Goal: Task Accomplishment & Management: Manage account settings

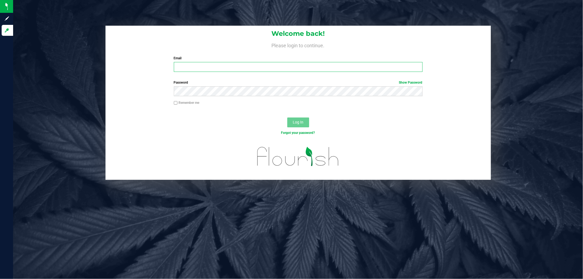
click at [213, 70] on input "Email" at bounding box center [298, 67] width 249 height 10
type input "ttownsend@liveparallel.com"
click at [287, 118] on button "Log In" at bounding box center [298, 123] width 22 height 10
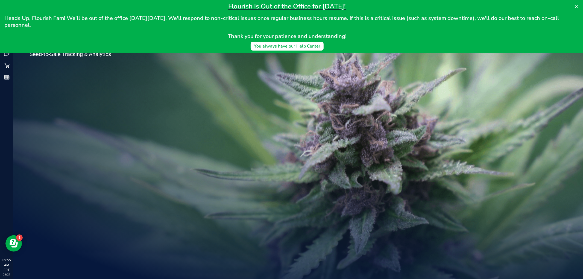
click at [83, 102] on div "Welcome to Flourish Software Seed-to-Sale Tracking & Analytics" at bounding box center [81, 146] width 137 height 266
click at [576, 7] on icon at bounding box center [576, 6] width 3 height 3
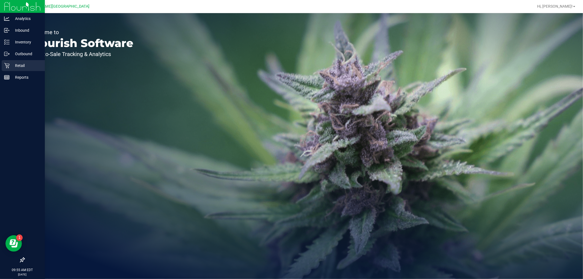
click at [19, 65] on p "Retail" at bounding box center [26, 65] width 33 height 7
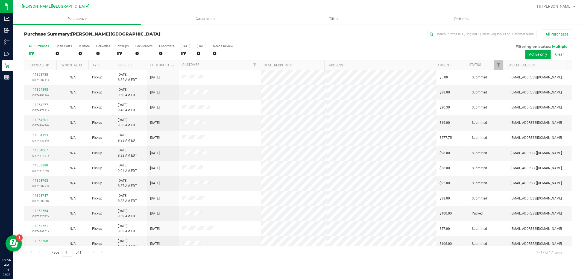
click at [75, 18] on span "Purchases" at bounding box center [77, 18] width 128 height 5
click at [41, 42] on span "Fulfillment" at bounding box center [30, 39] width 34 height 5
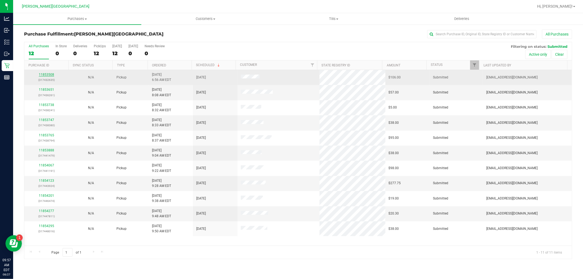
click at [39, 75] on link "11853508" at bounding box center [46, 75] width 15 height 4
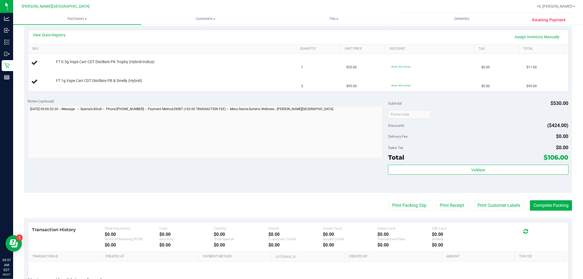
scroll to position [152, 0]
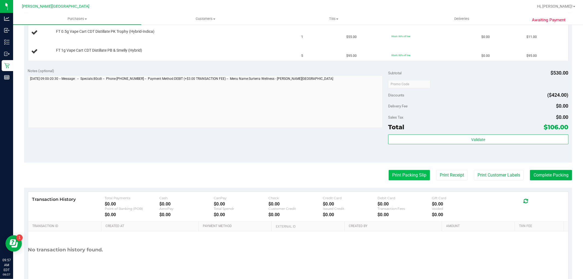
click at [401, 174] on button "Print Packing Slip" at bounding box center [409, 175] width 41 height 10
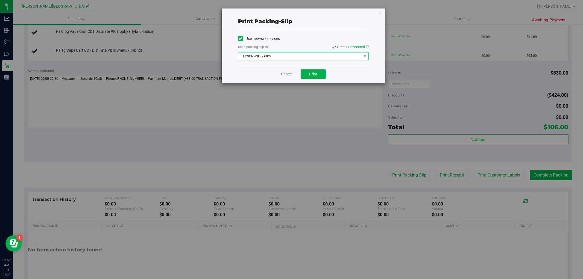
click at [313, 57] on span "EPSON-MILK-DUDS" at bounding box center [299, 56] width 123 height 8
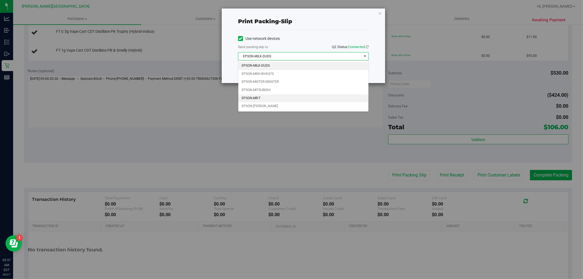
click at [260, 98] on li "EPSON-MR-T" at bounding box center [303, 98] width 130 height 8
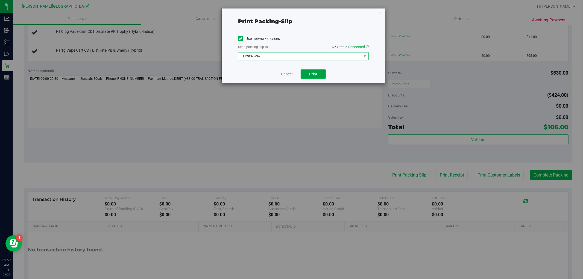
click at [320, 76] on button "Print" at bounding box center [313, 73] width 25 height 9
click at [290, 71] on div "Cancel Print" at bounding box center [303, 74] width 131 height 18
click at [289, 72] on link "Cancel" at bounding box center [286, 74] width 11 height 6
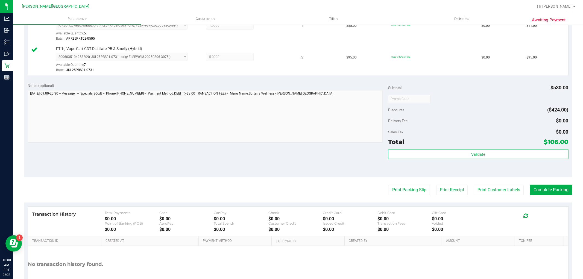
scroll to position [200, 0]
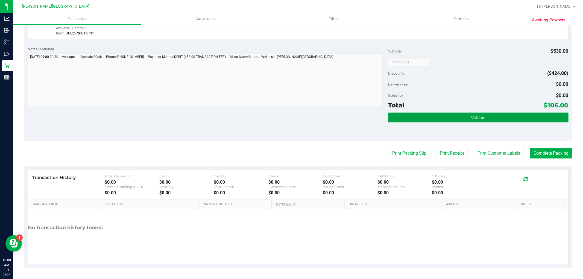
click at [496, 113] on button "Validate" at bounding box center [478, 118] width 180 height 10
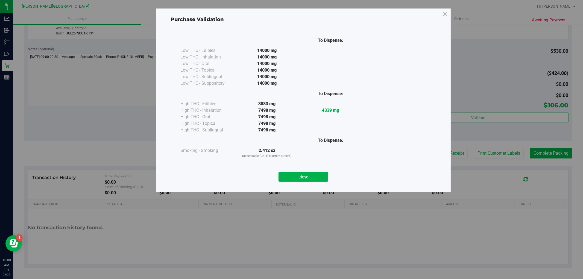
drag, startPoint x: 318, startPoint y: 178, endPoint x: 332, endPoint y: 179, distance: 13.4
click at [319, 178] on button "Close" at bounding box center [304, 177] width 50 height 10
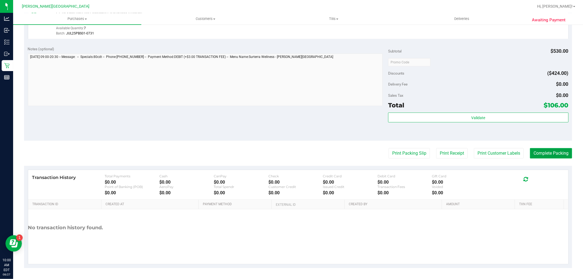
click at [565, 154] on button "Complete Packing" at bounding box center [551, 153] width 42 height 10
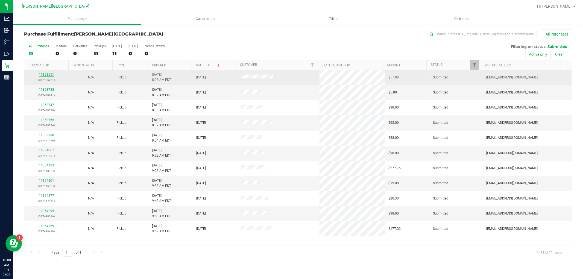
click at [49, 73] on link "11853651" at bounding box center [46, 75] width 15 height 4
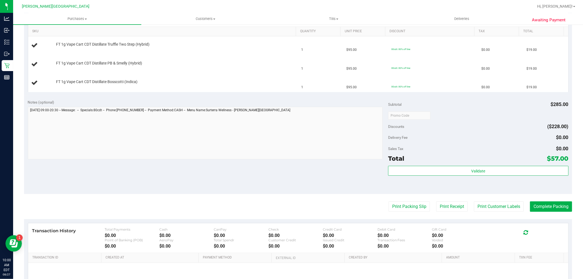
scroll to position [182, 0]
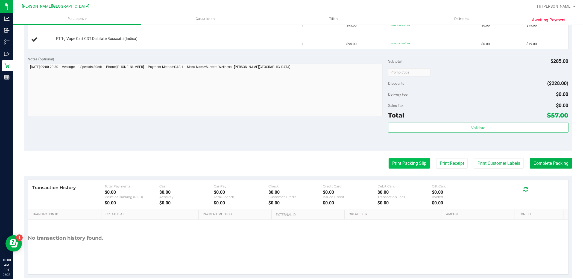
click at [395, 168] on button "Print Packing Slip" at bounding box center [409, 163] width 41 height 10
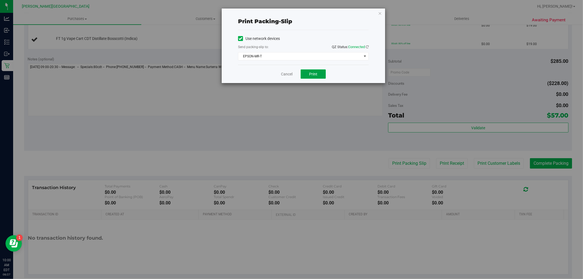
click at [320, 76] on button "Print" at bounding box center [313, 73] width 25 height 9
click at [286, 76] on link "Cancel" at bounding box center [286, 74] width 11 height 6
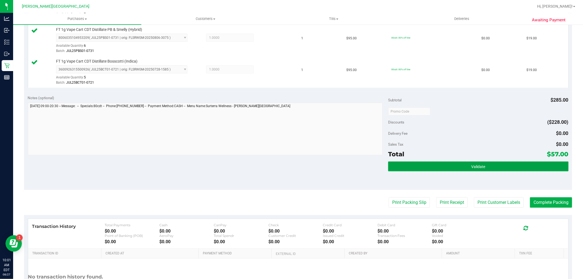
click at [447, 162] on button "Validate" at bounding box center [478, 167] width 180 height 10
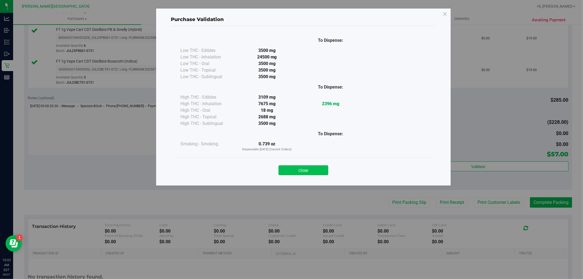
click at [310, 165] on div "Close" at bounding box center [303, 169] width 249 height 14
click at [304, 176] on div "Close" at bounding box center [303, 168] width 257 height 22
click at [310, 172] on button "Close" at bounding box center [304, 170] width 50 height 10
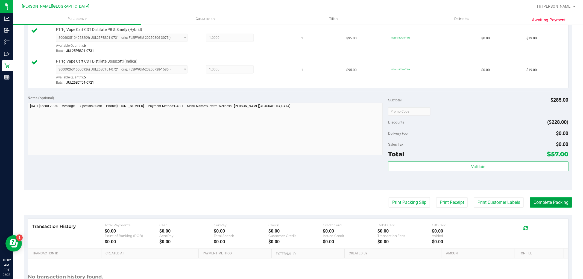
click at [549, 203] on button "Complete Packing" at bounding box center [551, 202] width 42 height 10
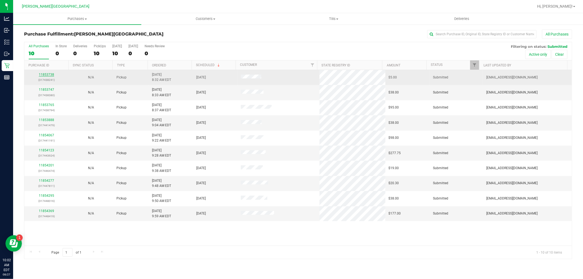
click at [47, 77] on link "11853738" at bounding box center [46, 75] width 15 height 4
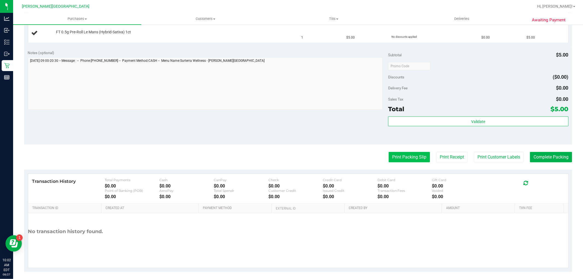
scroll to position [155, 0]
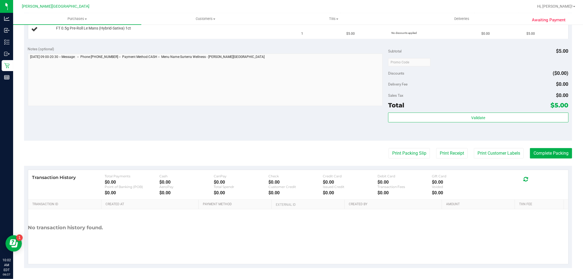
click at [402, 144] on purchase-details "Back Edit Purchase Cancel Purchase View Profile # 11853738 BioTrack ID: - Submi…" at bounding box center [298, 72] width 548 height 394
click at [401, 146] on purchase-details "Back Edit Purchase Cancel Purchase View Profile # 11853738 BioTrack ID: - Submi…" at bounding box center [298, 72] width 548 height 394
click at [397, 157] on button "Print Packing Slip" at bounding box center [409, 153] width 41 height 10
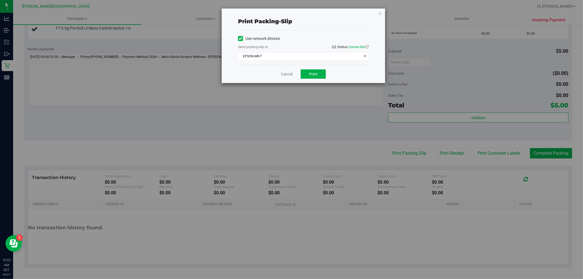
click at [312, 68] on div "Cancel Print" at bounding box center [303, 74] width 131 height 18
click at [316, 74] on span "Print" at bounding box center [313, 74] width 8 height 4
click at [283, 75] on link "Cancel" at bounding box center [286, 74] width 11 height 6
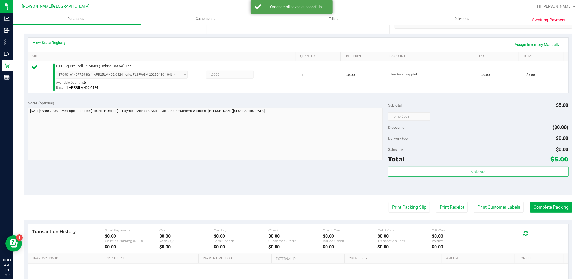
scroll to position [95, 0]
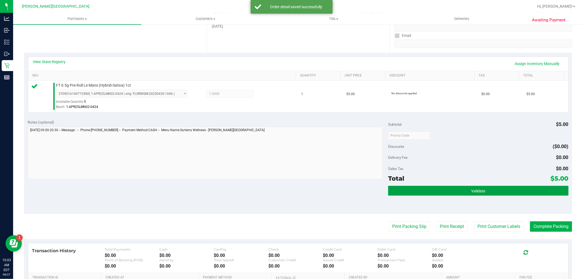
click at [434, 191] on button "Validate" at bounding box center [478, 191] width 180 height 10
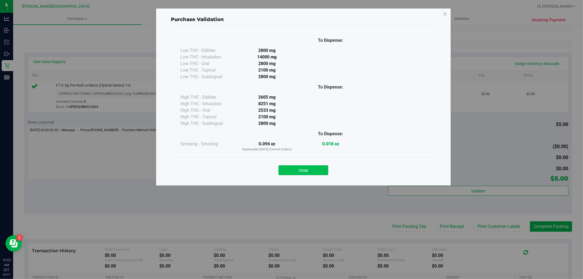
click at [325, 169] on button "Close" at bounding box center [304, 170] width 50 height 10
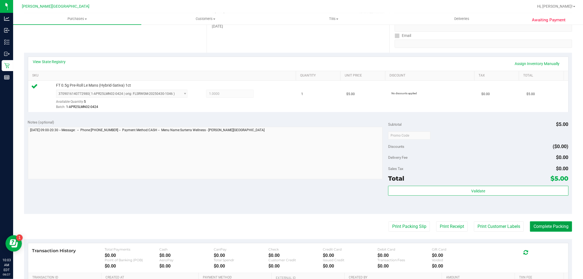
drag, startPoint x: 544, startPoint y: 225, endPoint x: 540, endPoint y: 223, distance: 4.5
click at [543, 225] on button "Complete Packing" at bounding box center [551, 226] width 42 height 10
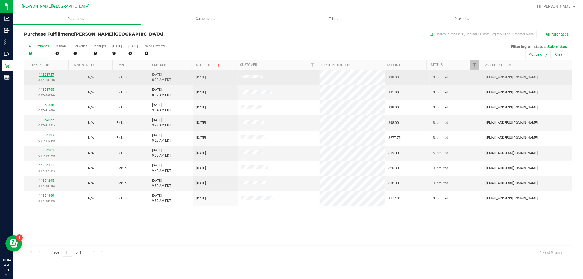
click at [46, 76] on link "11853747" at bounding box center [46, 75] width 15 height 4
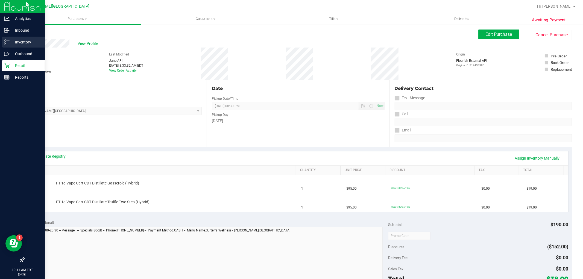
click at [13, 43] on p "Inventory" at bounding box center [26, 42] width 33 height 7
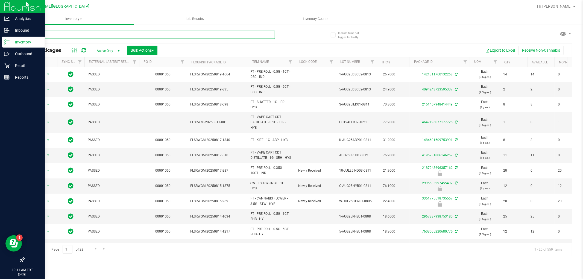
click at [105, 32] on input "text" at bounding box center [149, 35] width 251 height 8
paste input "W-JUL25ARZ03-0723"
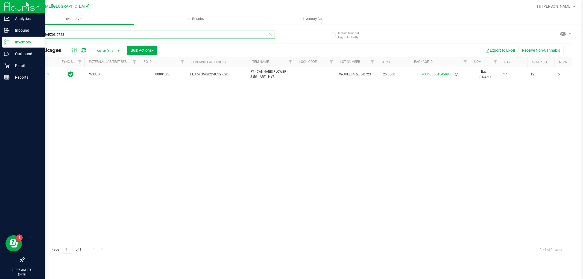
drag, startPoint x: 81, startPoint y: 34, endPoint x: 23, endPoint y: 34, distance: 57.9
click at [24, 34] on input "W-JUL25ARZ03-0723" at bounding box center [149, 35] width 251 height 8
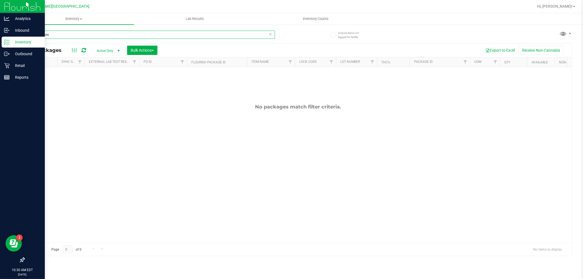
drag, startPoint x: 61, startPoint y: 36, endPoint x: 13, endPoint y: 42, distance: 48.2
click at [13, 42] on div "Include items not tagged for facility pink lemon All Packages Active Only Activ…" at bounding box center [298, 107] width 570 height 167
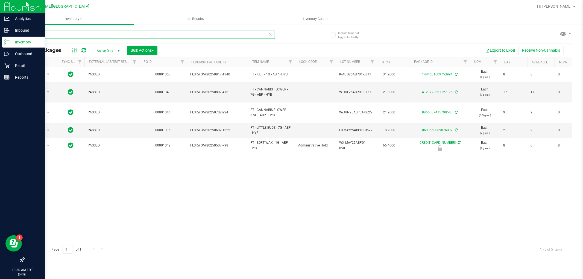
type input "abp"
click at [11, 65] on p "Retail" at bounding box center [26, 65] width 33 height 7
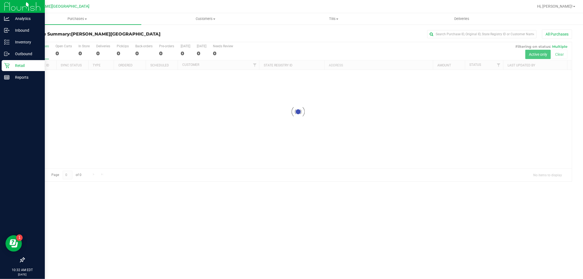
click at [75, 24] on link "Purchases Summary of purchases Fulfillment All purchases" at bounding box center [77, 18] width 128 height 11
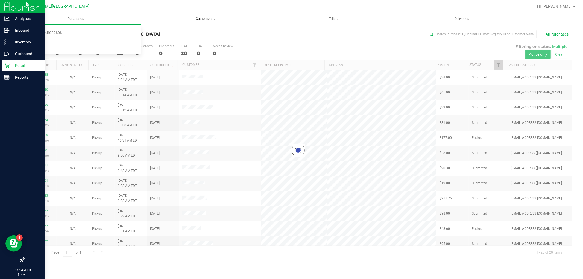
click at [198, 18] on span "Customers" at bounding box center [206, 18] width 128 height 5
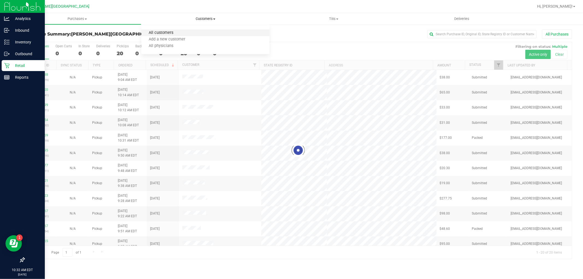
click at [171, 32] on span "All customers" at bounding box center [160, 33] width 39 height 5
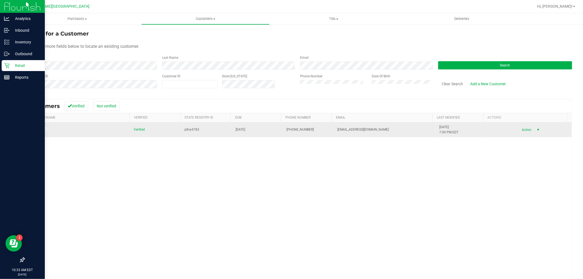
click at [520, 129] on span "Action" at bounding box center [526, 130] width 18 height 8
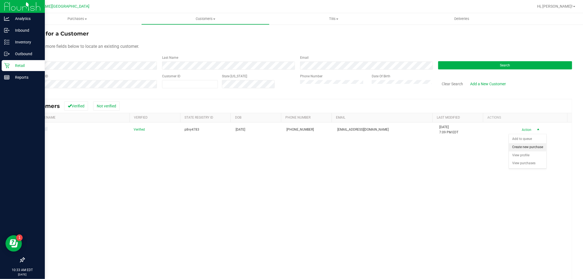
click at [520, 148] on li "Create new purchase" at bounding box center [527, 147] width 37 height 8
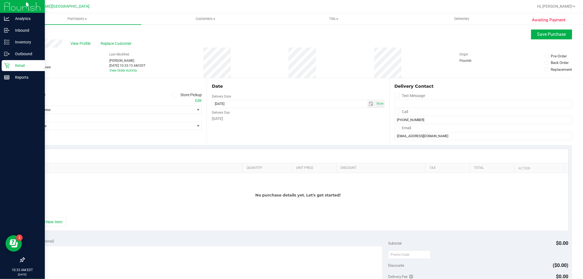
scroll to position [30, 0]
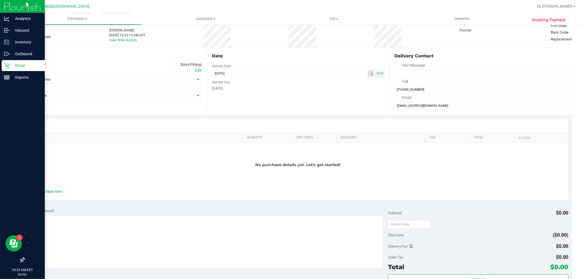
click at [174, 65] on icon at bounding box center [174, 65] width 3 height 0
click at [0, 0] on input "Store Pickup" at bounding box center [0, 0] width 0 height 0
click at [131, 78] on span "Select Store" at bounding box center [109, 80] width 170 height 8
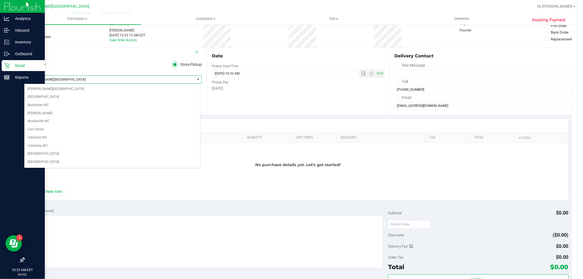
scroll to position [106, 0]
click at [46, 161] on li "[PERSON_NAME][GEOGRAPHIC_DATA]" at bounding box center [112, 162] width 176 height 8
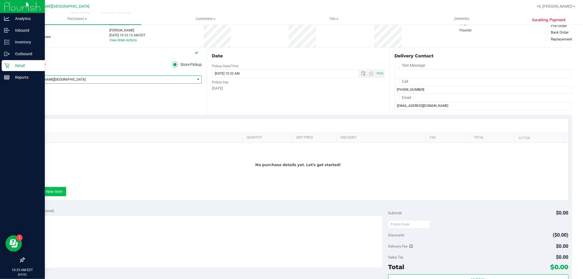
click at [48, 194] on button "+ Add New Item" at bounding box center [49, 191] width 34 height 9
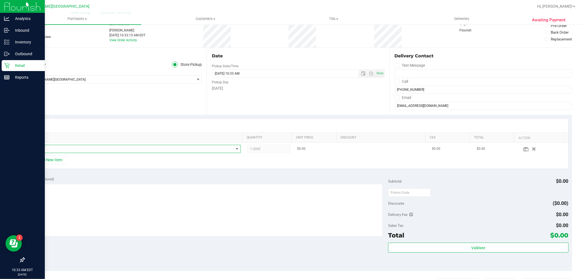
click at [74, 148] on span "NO DATA FOUND" at bounding box center [133, 149] width 202 height 8
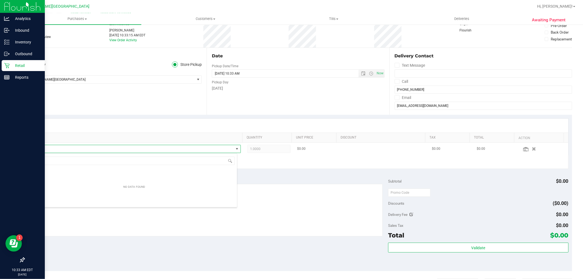
scroll to position [8, 206]
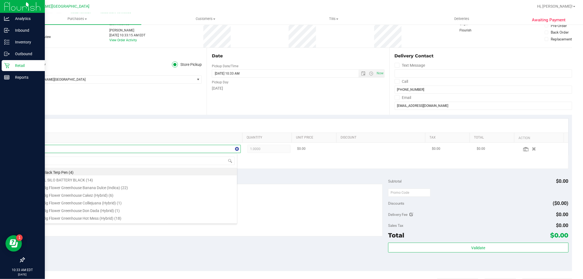
type input "wbv"
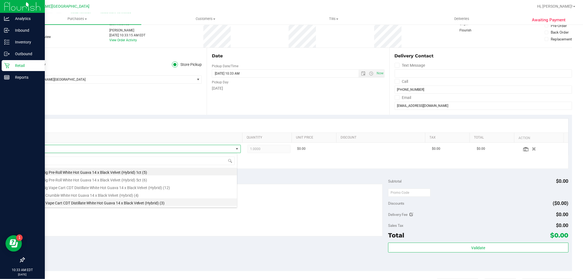
click at [73, 205] on li "FT 1g Vape Cart CDT Distillate White Hot Guava 14 x Black Velvet (Hybrid) (3)" at bounding box center [134, 202] width 205 height 8
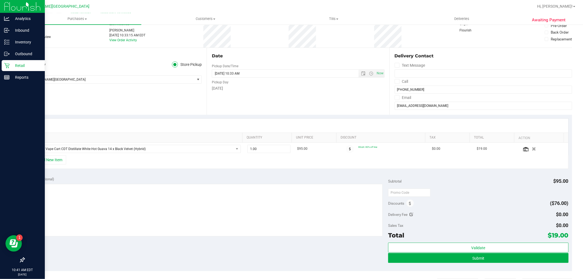
click at [66, 160] on div "+ Add New Item" at bounding box center [298, 162] width 541 height 14
click at [65, 160] on button "+ Add New Item" at bounding box center [49, 159] width 34 height 9
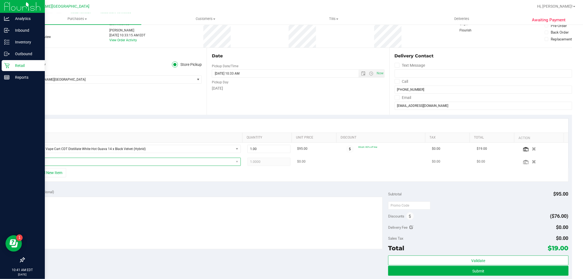
click at [97, 164] on span "NO DATA FOUND" at bounding box center [133, 162] width 202 height 8
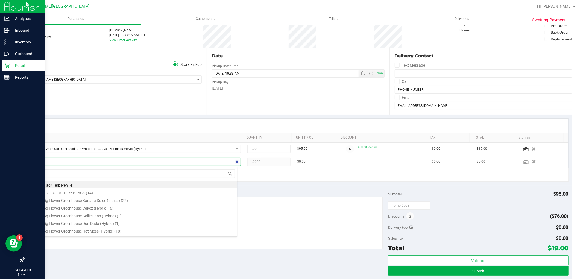
type input "bwz"
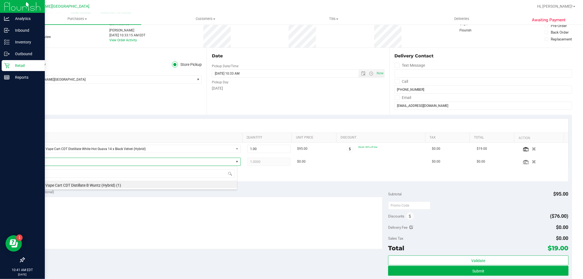
click at [90, 187] on li "FT 1g Vape Cart CDT Distillate B Wuntz (Hybrid) (1)" at bounding box center [134, 185] width 205 height 8
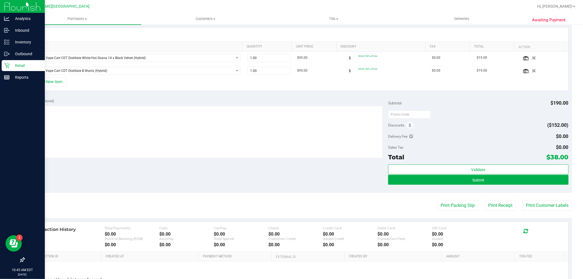
scroll to position [174, 0]
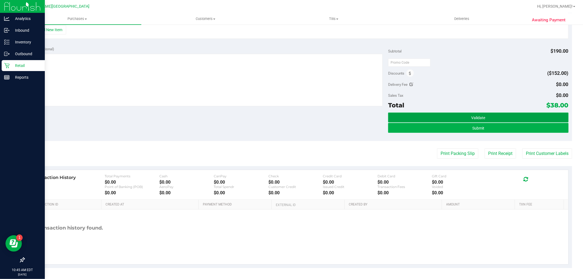
click at [425, 115] on button "Validate" at bounding box center [478, 118] width 180 height 10
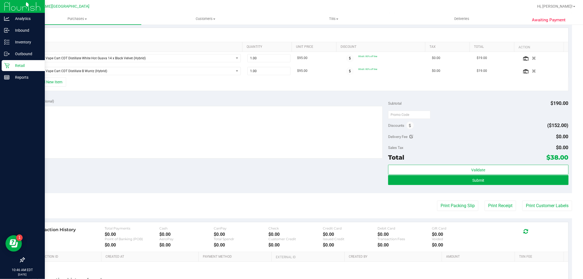
scroll to position [121, 0]
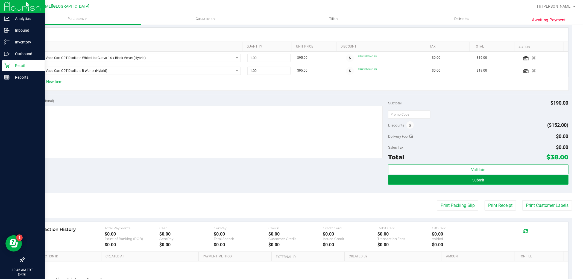
click at [427, 182] on button "Submit" at bounding box center [478, 180] width 180 height 10
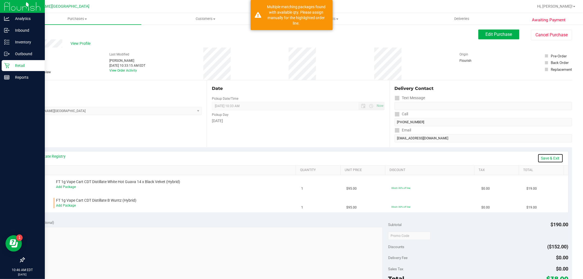
click at [543, 159] on link "Save & Exit" at bounding box center [551, 158] width 26 height 9
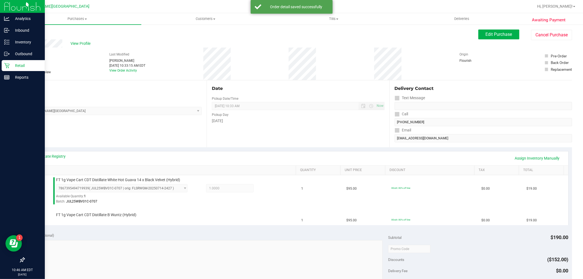
click at [515, 163] on div "View State Registry Assign Inventory Manually" at bounding box center [298, 158] width 540 height 14
drag, startPoint x: 510, startPoint y: 159, endPoint x: 506, endPoint y: 159, distance: 3.6
click at [511, 159] on link "Assign Inventory Manually" at bounding box center [537, 158] width 52 height 9
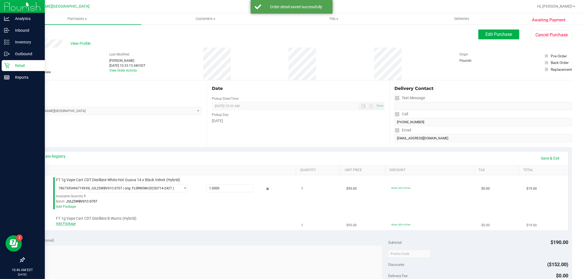
click at [65, 222] on link "Add Package" at bounding box center [66, 224] width 20 height 4
click at [107, 217] on span "Select Package" at bounding box center [118, 220] width 124 height 8
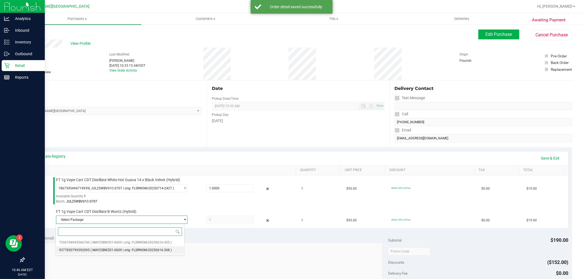
click at [97, 250] on span "( MAY25BWZ01-0609 | orig: FLSRWGM-20250616-308 )" at bounding box center [130, 250] width 81 height 4
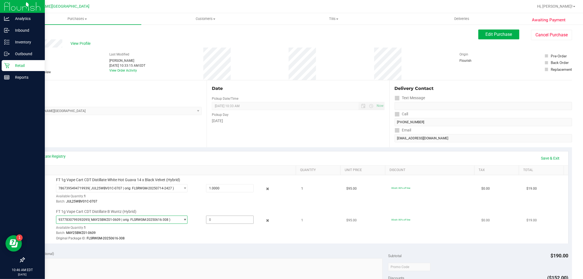
click at [221, 220] on span at bounding box center [230, 220] width 48 height 8
type input "1"
type input "1.0000"
click at [196, 237] on div "Original Package ID: FLSRWGM-20250616-308" at bounding box center [174, 238] width 237 height 5
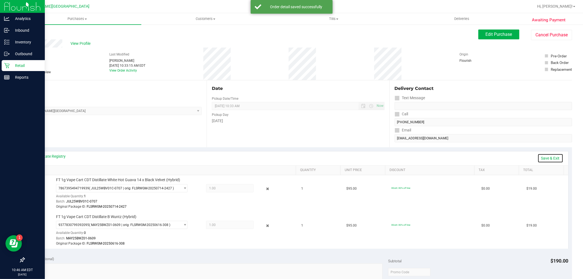
click at [543, 159] on link "Save & Exit" at bounding box center [551, 158] width 26 height 9
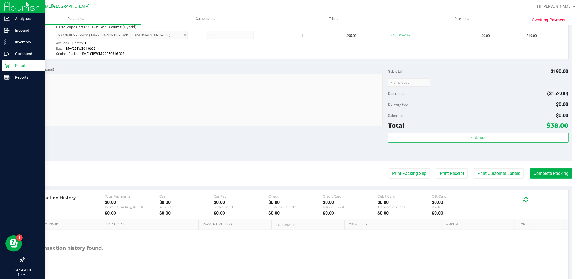
scroll to position [210, 0]
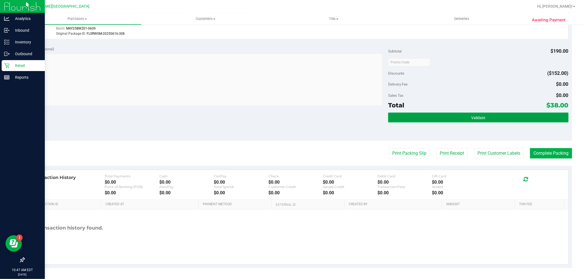
click at [417, 114] on button "Validate" at bounding box center [478, 118] width 180 height 10
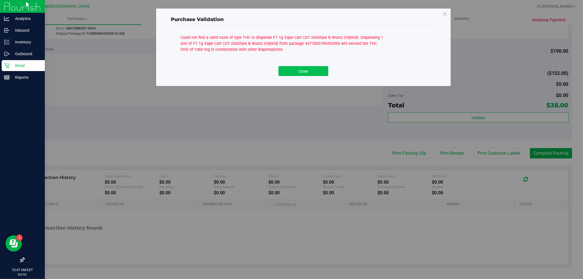
click at [310, 69] on button "Close" at bounding box center [304, 71] width 50 height 10
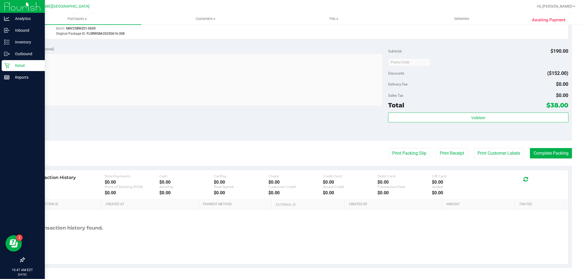
click at [429, 110] on div "Subtotal $190.00 Discounts ($152.00) Delivery Fee $0.00 Sales Tax $0.00 Total $…" at bounding box center [478, 91] width 180 height 91
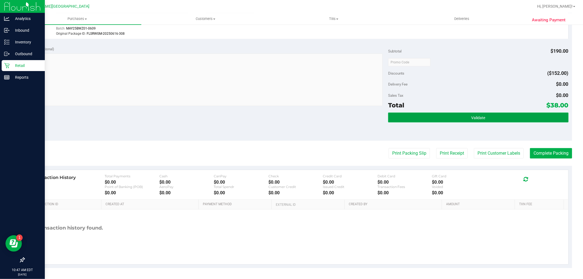
click at [427, 115] on button "Validate" at bounding box center [478, 118] width 180 height 10
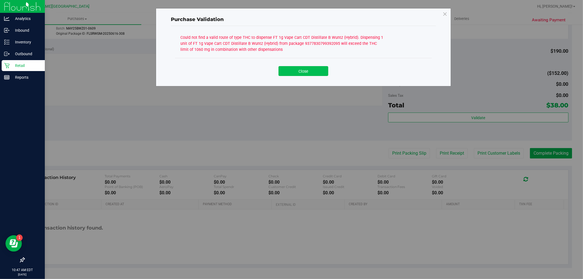
click at [306, 74] on button "Close" at bounding box center [304, 71] width 50 height 10
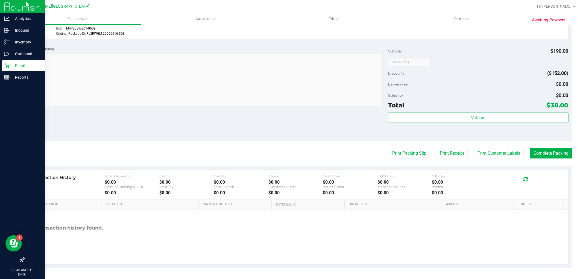
scroll to position [0, 0]
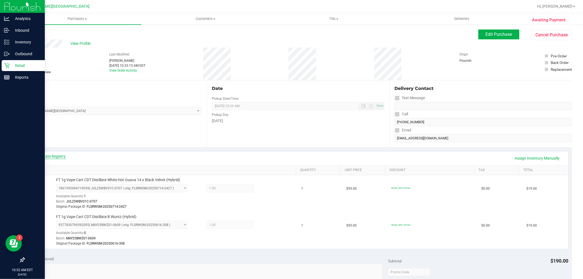
click at [52, 157] on link "View State Registry" at bounding box center [49, 156] width 33 height 5
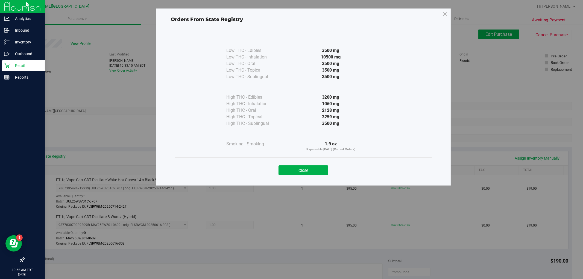
click at [315, 174] on button "Close" at bounding box center [304, 170] width 50 height 10
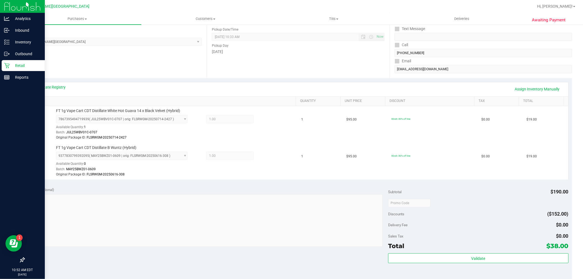
scroll to position [91, 0]
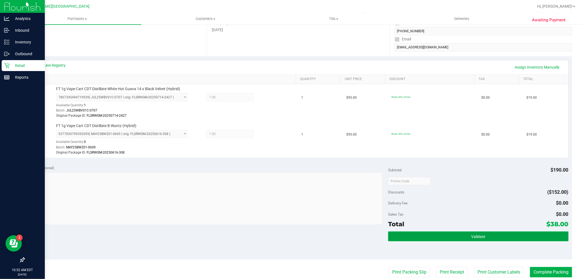
click at [502, 240] on button "Validate" at bounding box center [478, 237] width 180 height 10
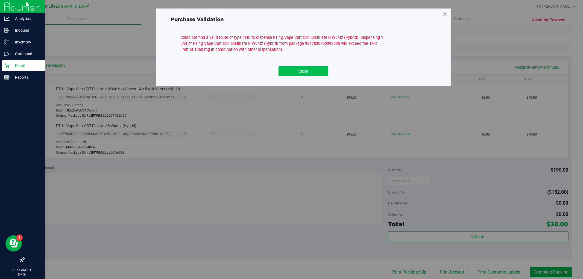
click at [316, 72] on button "Close" at bounding box center [304, 71] width 50 height 10
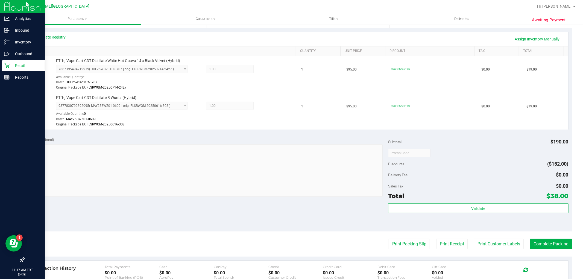
scroll to position [0, 0]
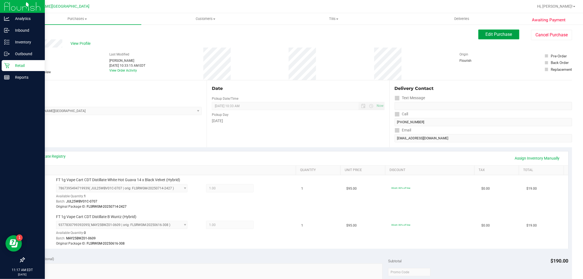
click at [486, 36] on span "Edit Purchase" at bounding box center [499, 34] width 27 height 5
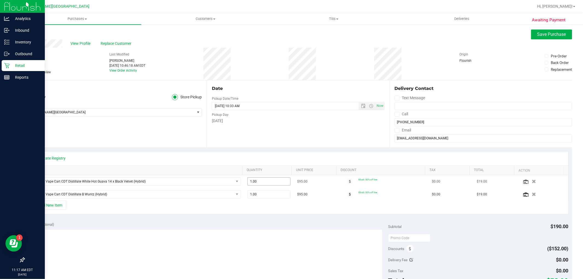
click at [263, 181] on span "1.00 1" at bounding box center [268, 181] width 43 height 8
type input "3"
type input "3.00"
click at [266, 212] on div "+ Add New Item" at bounding box center [298, 208] width 541 height 14
click at [550, 32] on span "Save Purchase" at bounding box center [551, 34] width 29 height 5
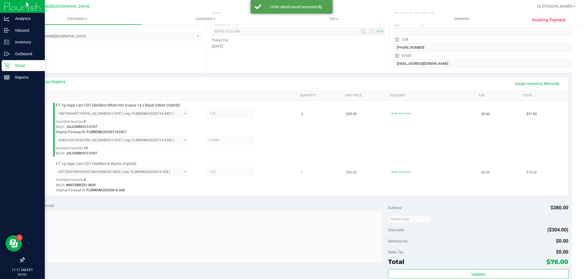
scroll to position [152, 0]
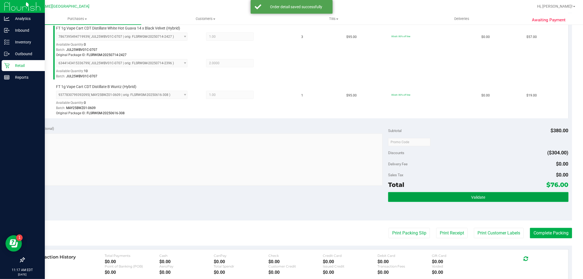
click at [462, 201] on button "Validate" at bounding box center [478, 197] width 180 height 10
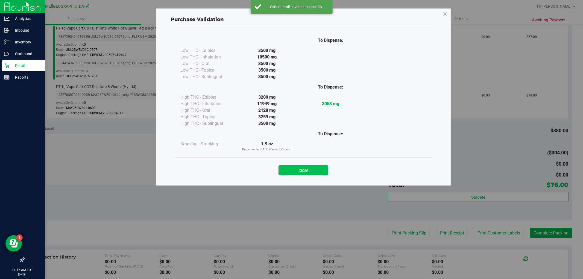
click at [294, 168] on button "Close" at bounding box center [304, 170] width 50 height 10
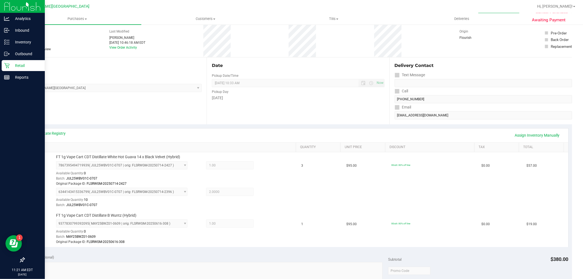
scroll to position [0, 0]
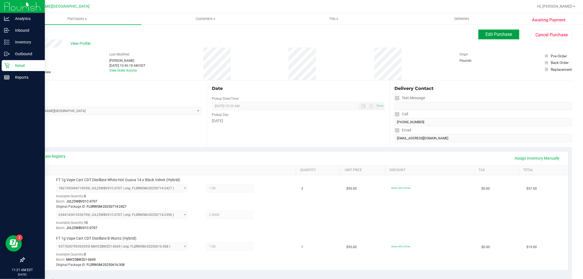
click at [501, 34] on span "Edit Purchase" at bounding box center [499, 34] width 27 height 5
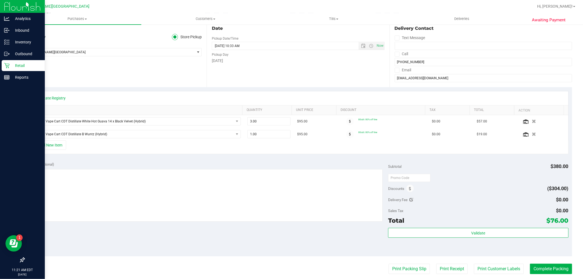
scroll to position [61, 0]
click at [254, 137] on span "1.00 1" at bounding box center [268, 134] width 43 height 8
type input "2"
type input "2.00"
click at [250, 144] on div "+ Add New Item" at bounding box center [298, 147] width 541 height 14
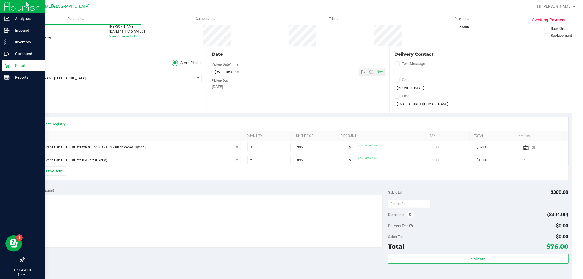
scroll to position [0, 0]
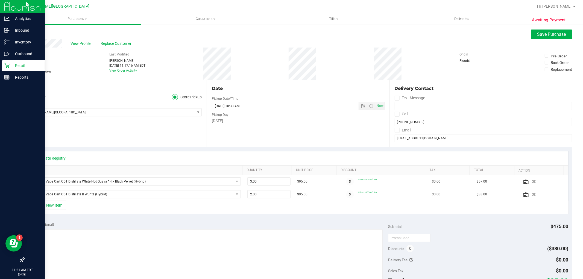
click at [538, 26] on div "Awaiting Payment Back Save Purchase View Profile Replace Customer # 11854682 Bi…" at bounding box center [298, 239] width 570 height 431
click at [531, 37] on button "Save Purchase" at bounding box center [551, 35] width 41 height 10
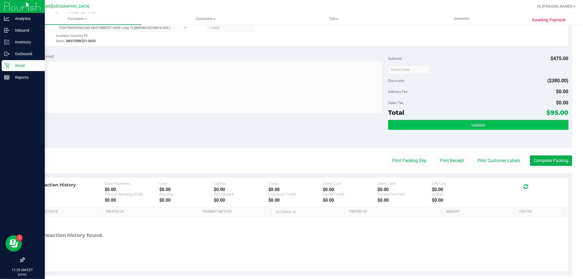
scroll to position [259, 0]
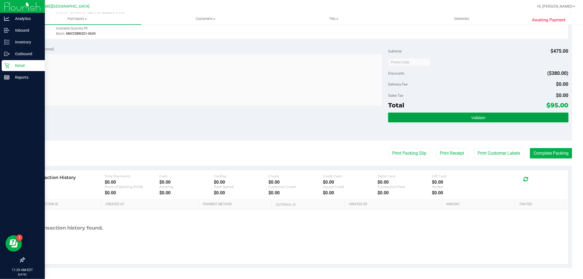
click at [444, 117] on button "Validate" at bounding box center [478, 118] width 180 height 10
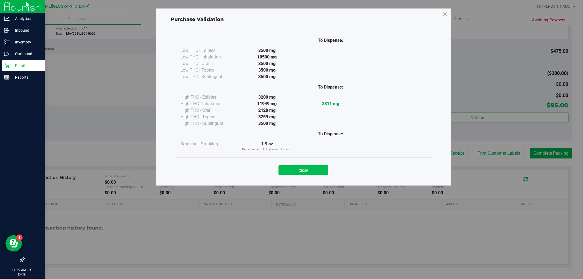
click at [314, 165] on button "Close" at bounding box center [304, 170] width 50 height 10
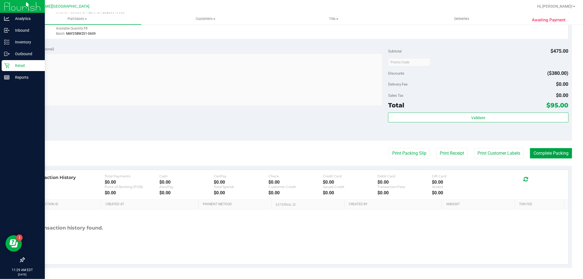
click at [532, 155] on button "Complete Packing" at bounding box center [551, 153] width 42 height 10
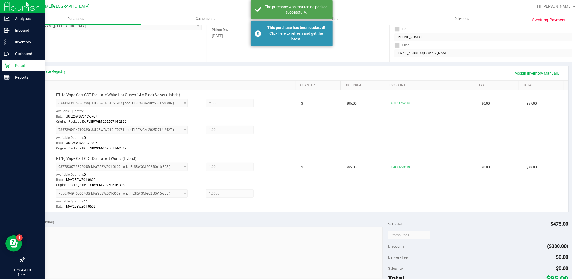
scroll to position [77, 0]
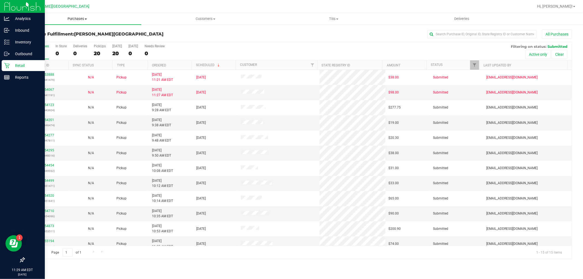
click at [74, 22] on uib-tab-heading "Purchases Summary of purchases Fulfillment All purchases" at bounding box center [77, 18] width 128 height 11
click at [37, 41] on span "Fulfillment" at bounding box center [30, 39] width 34 height 5
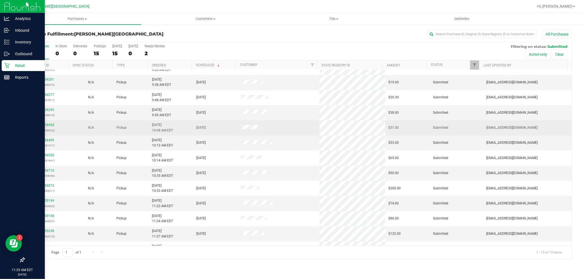
scroll to position [51, 0]
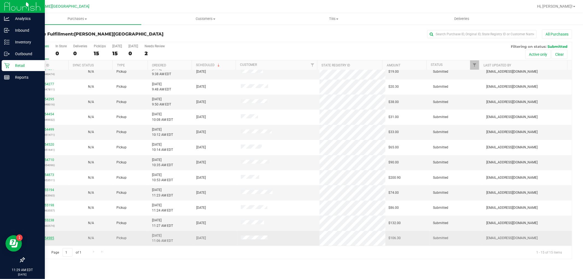
click at [46, 237] on link "11854985" at bounding box center [46, 238] width 15 height 4
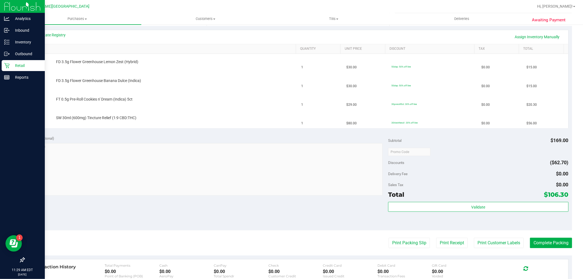
scroll to position [152, 0]
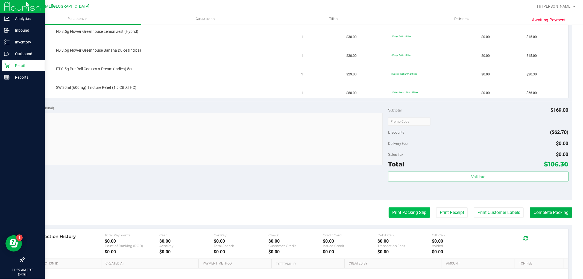
click at [400, 215] on button "Print Packing Slip" at bounding box center [409, 212] width 41 height 10
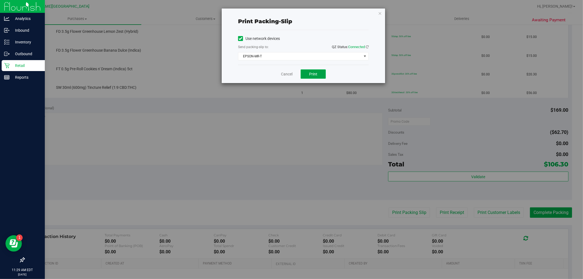
click at [320, 75] on button "Print" at bounding box center [313, 73] width 25 height 9
click at [287, 72] on link "Cancel" at bounding box center [286, 74] width 11 height 6
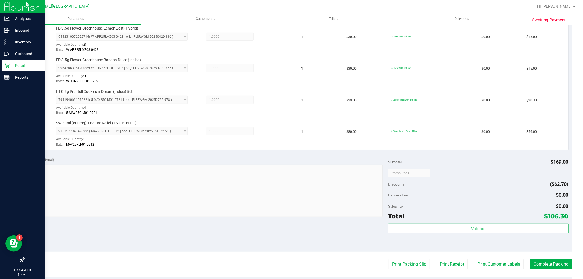
scroll to position [182, 0]
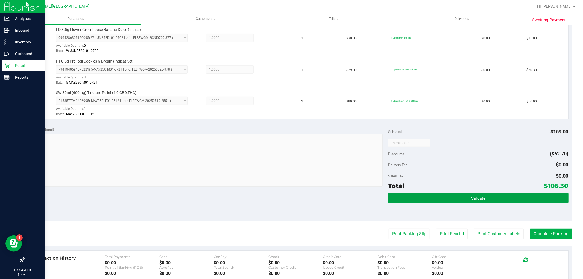
click at [428, 202] on button "Validate" at bounding box center [478, 198] width 180 height 10
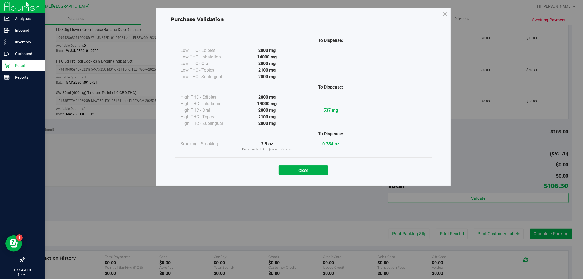
click at [329, 169] on div "Close" at bounding box center [303, 169] width 249 height 14
click at [327, 169] on button "Close" at bounding box center [304, 170] width 50 height 10
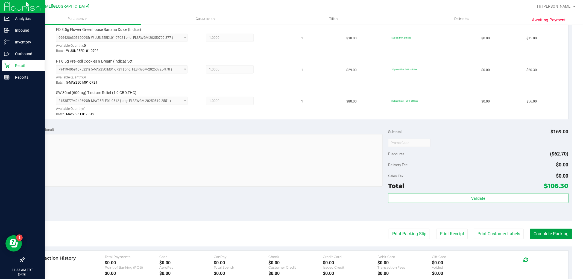
click at [532, 235] on button "Complete Packing" at bounding box center [551, 234] width 42 height 10
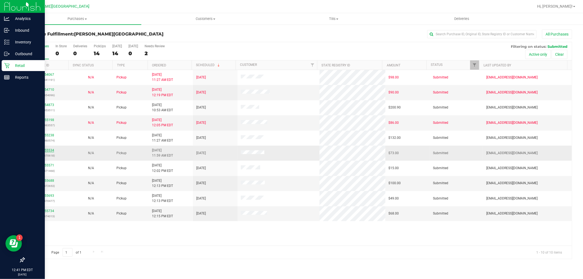
click at [40, 152] on link "11855534" at bounding box center [46, 150] width 15 height 4
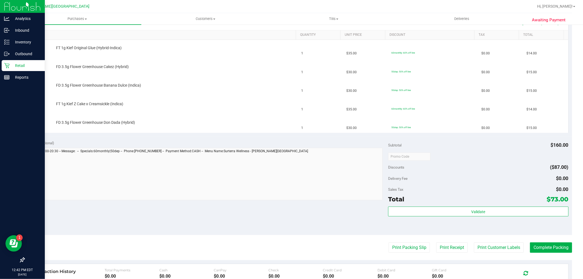
scroll to position [152, 0]
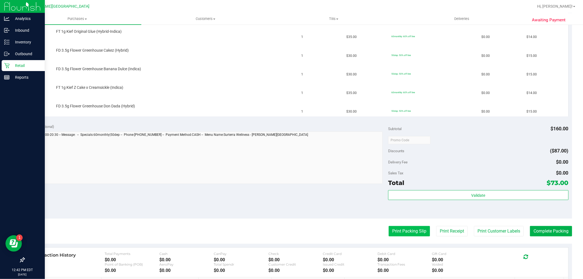
click at [398, 234] on button "Print Packing Slip" at bounding box center [409, 231] width 41 height 10
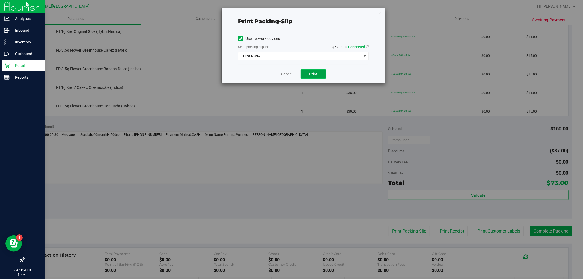
click at [311, 77] on button "Print" at bounding box center [313, 73] width 25 height 9
click at [289, 75] on link "Cancel" at bounding box center [286, 74] width 11 height 6
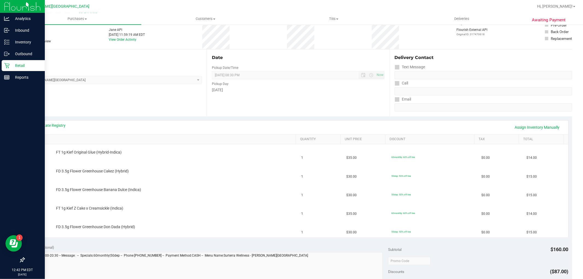
scroll to position [61, 0]
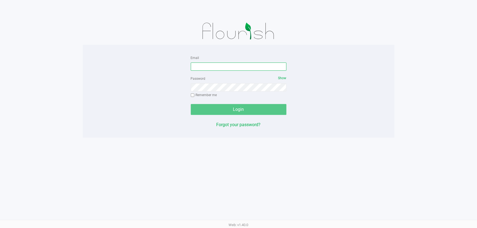
click at [204, 69] on input "Email" at bounding box center [239, 67] width 96 height 8
type input "[EMAIL_ADDRESS][DOMAIN_NAME]"
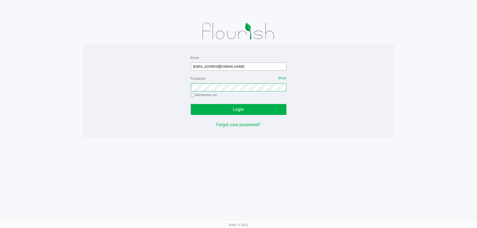
click at [191, 104] on button "Login" at bounding box center [239, 109] width 96 height 11
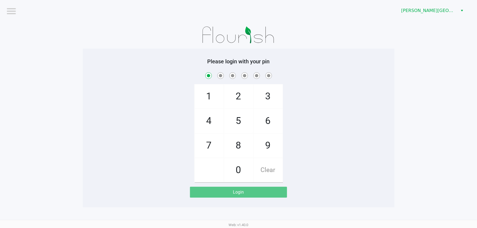
checkbox input "true"
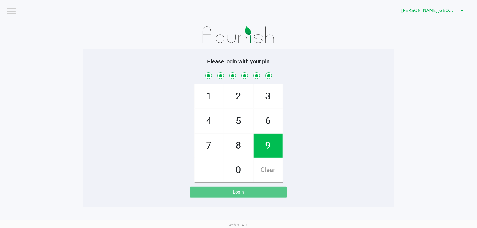
checkbox input "true"
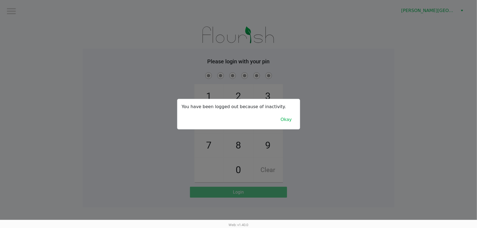
click at [172, 97] on div at bounding box center [238, 114] width 477 height 228
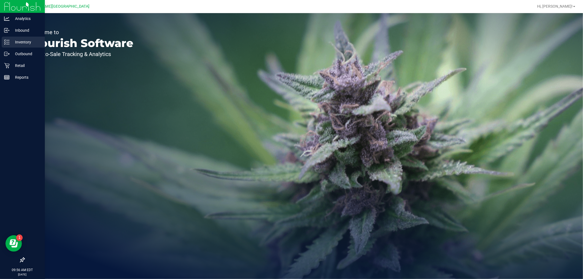
click at [21, 46] on div "Inventory" at bounding box center [23, 42] width 43 height 11
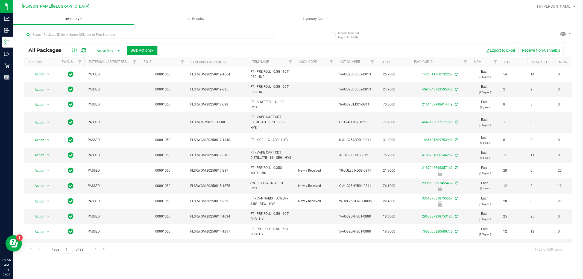
click at [68, 23] on uib-tab-heading "Inventory All packages All inventory Waste log Create inventory" at bounding box center [73, 18] width 121 height 11
click at [126, 17] on span "Inventory" at bounding box center [73, 18] width 121 height 5
click at [88, 37] on input "text" at bounding box center [149, 35] width 251 height 8
click at [39, 36] on input "text" at bounding box center [149, 35] width 251 height 8
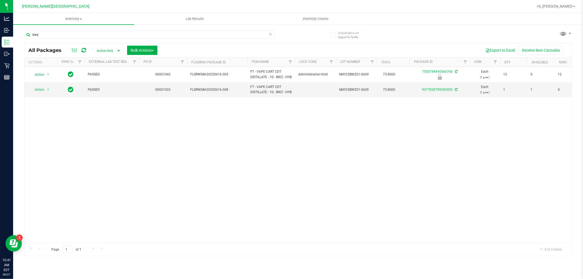
click at [214, 118] on div "Action Action Edit attributes Global inventory Locate package Package audit log…" at bounding box center [297, 155] width 547 height 176
drag, startPoint x: 43, startPoint y: 35, endPoint x: 16, endPoint y: 36, distance: 27.1
click at [16, 36] on div "Include items not tagged for facility bwz All Packages Active Only Active Only …" at bounding box center [298, 107] width 570 height 167
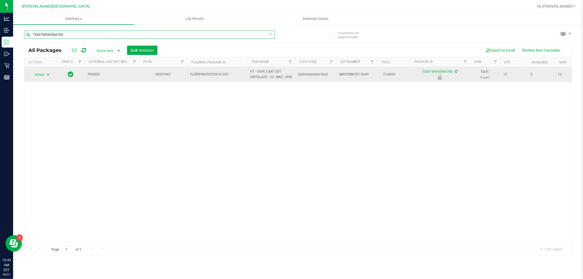
type input "7556794945566760"
click at [42, 78] on span "Action" at bounding box center [37, 75] width 15 height 8
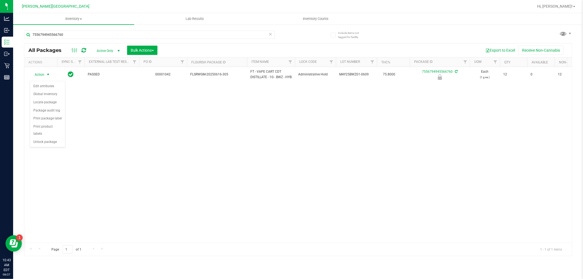
click at [42, 147] on div "Action Edit attributes Global inventory Locate package Package audit log Print …" at bounding box center [48, 114] width 36 height 66
click at [42, 145] on li "Unlock package" at bounding box center [47, 142] width 35 height 8
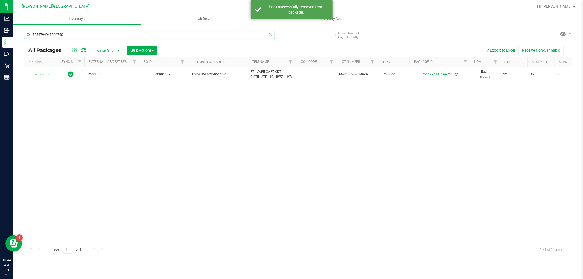
drag, startPoint x: 64, startPoint y: 36, endPoint x: 25, endPoint y: 37, distance: 38.8
click at [25, 37] on input "7556794945566760" at bounding box center [149, 35] width 251 height 8
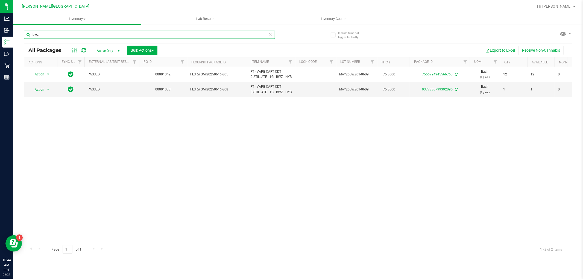
type input "bwz"
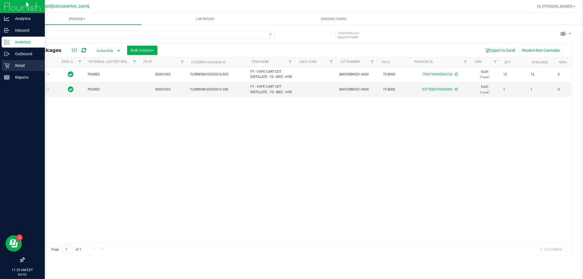
click at [16, 61] on div "Retail" at bounding box center [23, 65] width 43 height 11
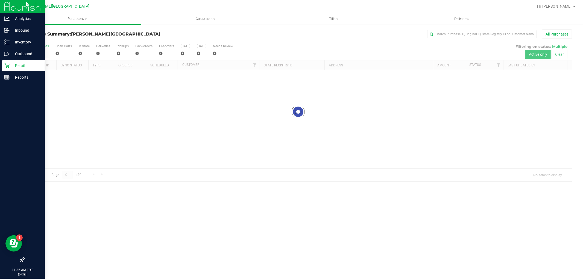
click at [71, 20] on span "Purchases" at bounding box center [77, 18] width 128 height 5
click at [50, 40] on li "Fulfillment" at bounding box center [77, 39] width 128 height 7
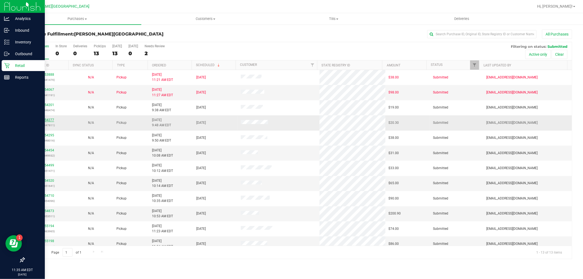
click at [47, 121] on link "11854277" at bounding box center [46, 120] width 15 height 4
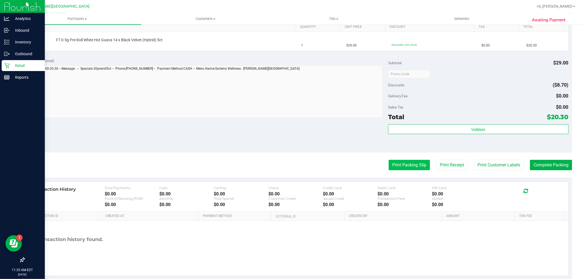
scroll to position [155, 0]
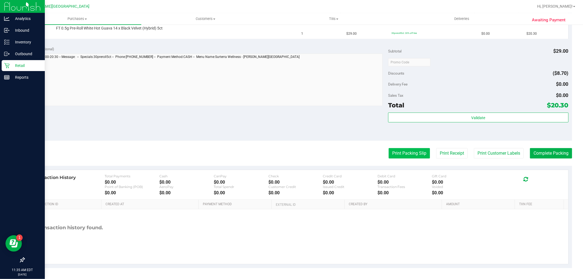
click at [393, 157] on button "Print Packing Slip" at bounding box center [409, 153] width 41 height 10
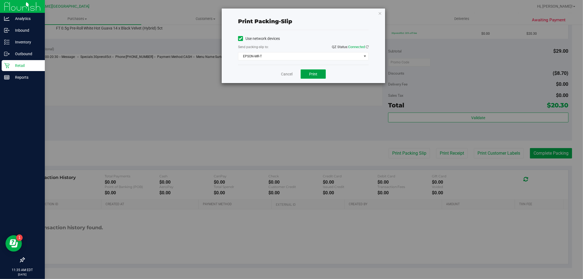
click at [314, 77] on button "Print" at bounding box center [313, 73] width 25 height 9
click at [281, 76] on link "Cancel" at bounding box center [286, 74] width 11 height 6
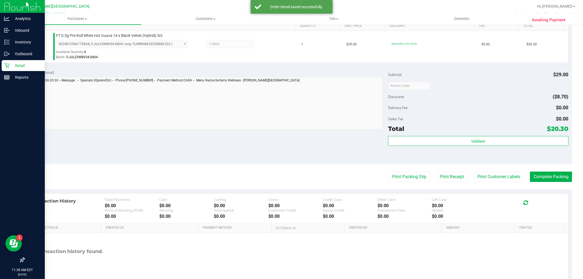
scroll to position [168, 0]
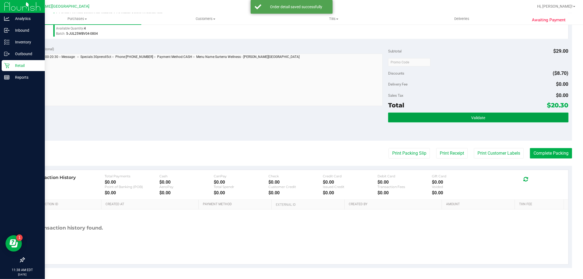
click at [474, 122] on button "Validate" at bounding box center [478, 118] width 180 height 10
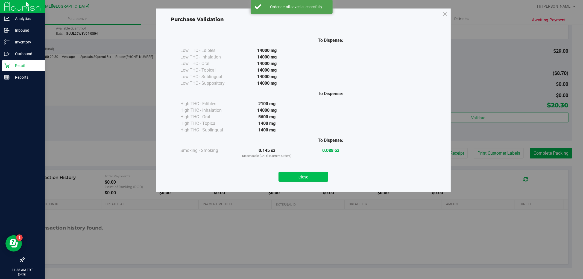
click at [311, 178] on button "Close" at bounding box center [304, 177] width 50 height 10
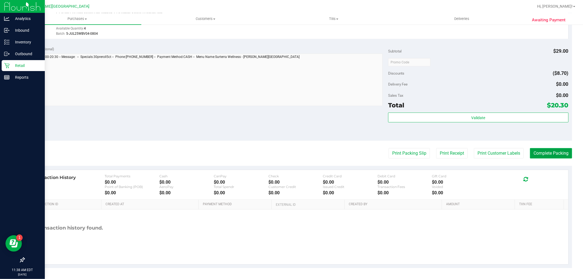
click at [546, 150] on button "Complete Packing" at bounding box center [551, 153] width 42 height 10
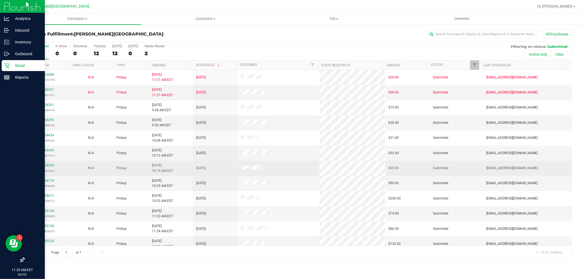
scroll to position [21, 0]
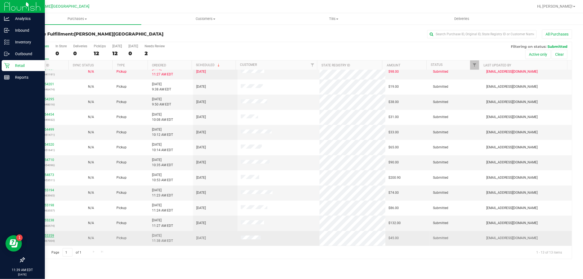
click at [47, 237] on link "11855359" at bounding box center [46, 236] width 15 height 4
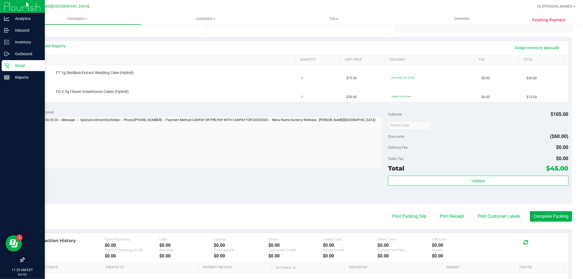
scroll to position [121, 0]
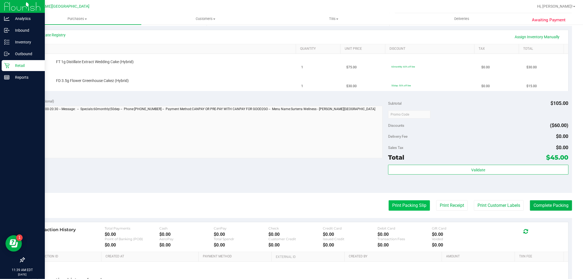
click at [409, 206] on button "Print Packing Slip" at bounding box center [409, 205] width 41 height 10
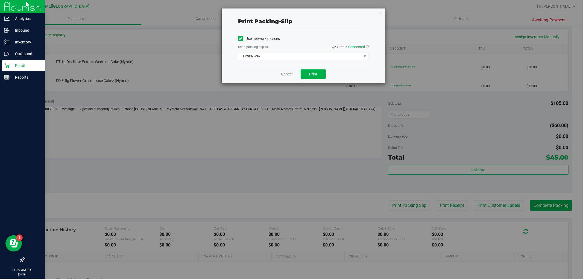
click at [331, 73] on div "Cancel Print" at bounding box center [303, 74] width 131 height 18
click at [319, 72] on button "Print" at bounding box center [313, 73] width 25 height 9
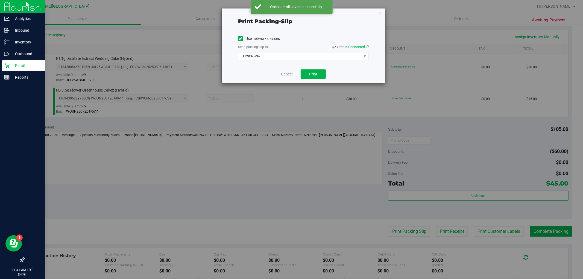
click at [284, 73] on link "Cancel" at bounding box center [286, 74] width 11 height 6
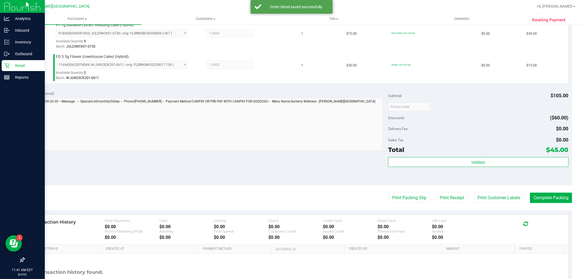
scroll to position [200, 0]
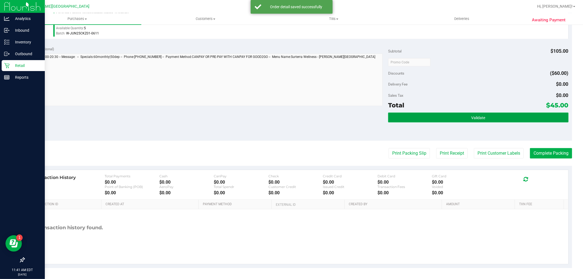
click at [405, 113] on button "Validate" at bounding box center [478, 118] width 180 height 10
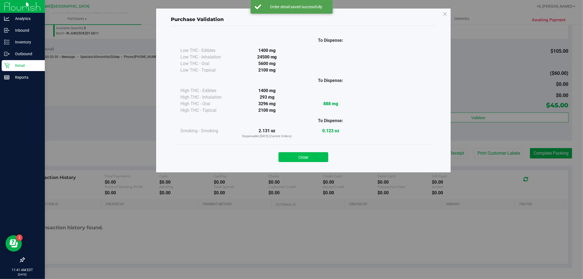
click at [315, 156] on button "Close" at bounding box center [304, 157] width 50 height 10
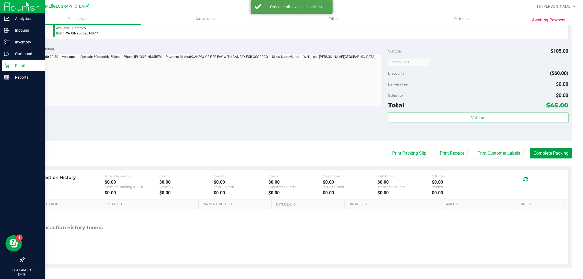
click at [530, 150] on button "Complete Packing" at bounding box center [551, 153] width 42 height 10
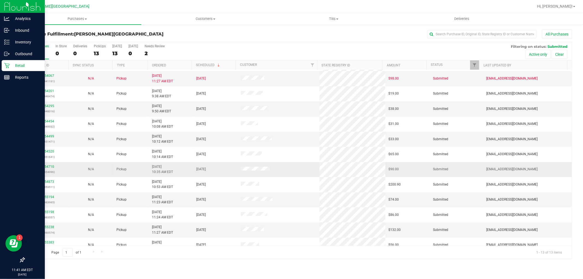
scroll to position [21, 0]
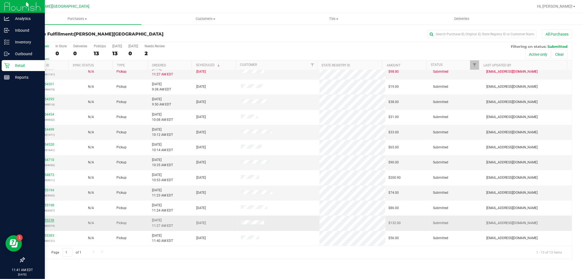
click at [51, 221] on link "11855238" at bounding box center [46, 220] width 15 height 4
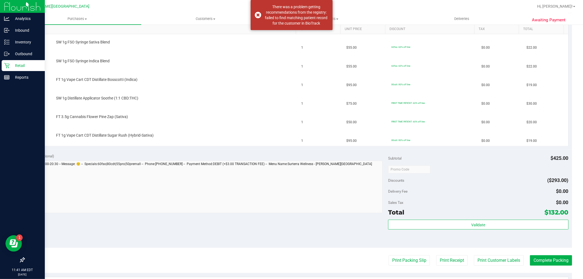
scroll to position [152, 0]
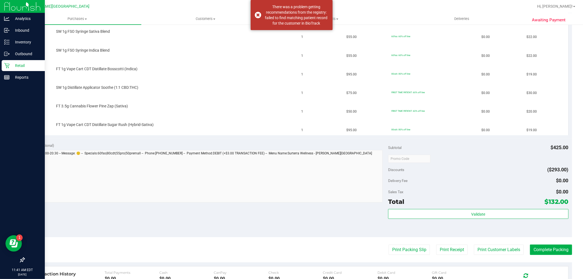
drag, startPoint x: 384, startPoint y: 184, endPoint x: 384, endPoint y: 177, distance: 7.1
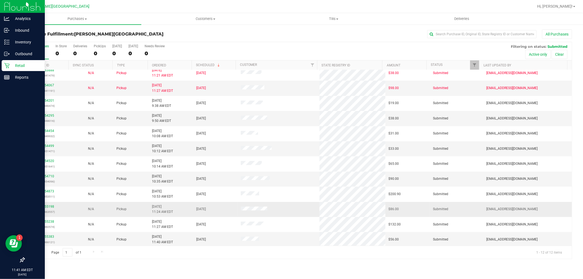
scroll to position [6, 0]
click at [48, 236] on link "11855383" at bounding box center [46, 235] width 15 height 4
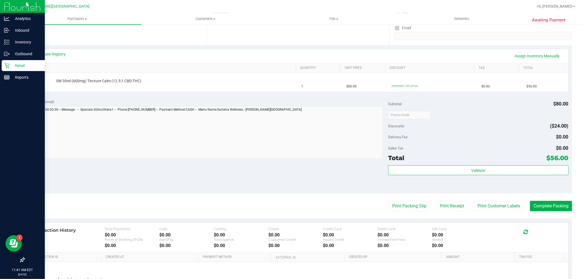
scroll to position [121, 0]
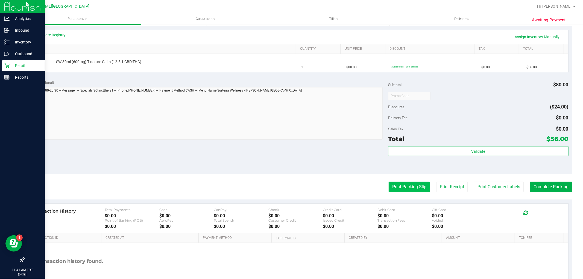
click at [414, 189] on button "Print Packing Slip" at bounding box center [409, 187] width 41 height 10
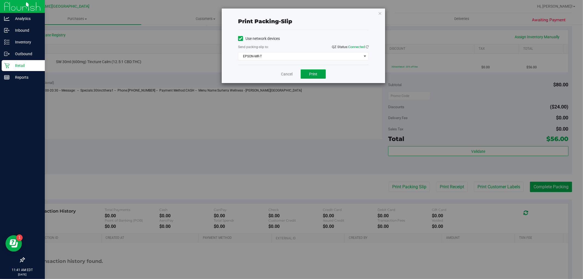
click at [323, 77] on button "Print" at bounding box center [313, 73] width 25 height 9
click at [281, 78] on div "Cancel Print" at bounding box center [303, 74] width 131 height 18
click at [286, 77] on link "Cancel" at bounding box center [286, 74] width 11 height 6
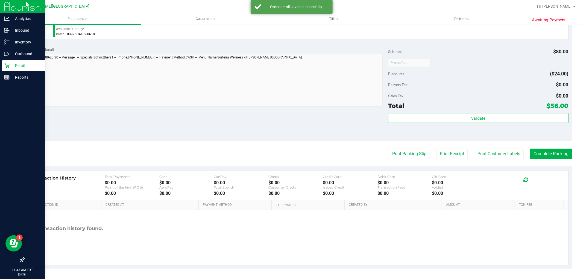
scroll to position [168, 0]
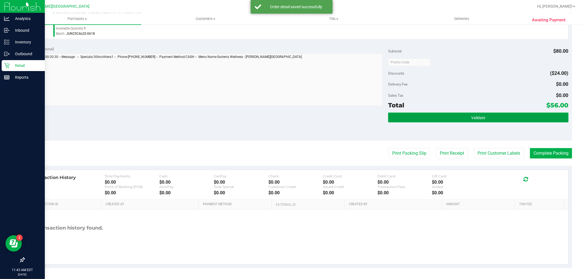
click at [456, 119] on button "Validate" at bounding box center [478, 118] width 180 height 10
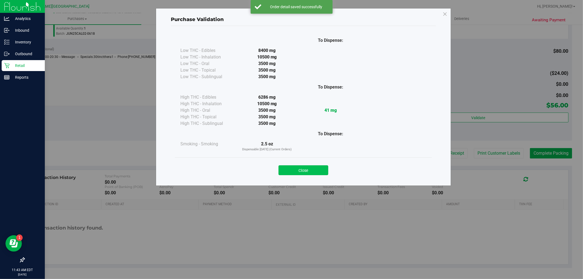
click at [320, 168] on button "Close" at bounding box center [304, 170] width 50 height 10
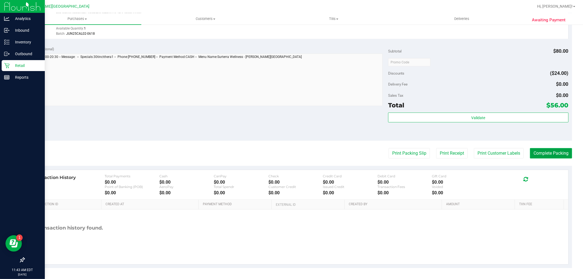
drag, startPoint x: 549, startPoint y: 157, endPoint x: 546, endPoint y: 157, distance: 3.1
click at [549, 157] on button "Complete Packing" at bounding box center [551, 153] width 42 height 10
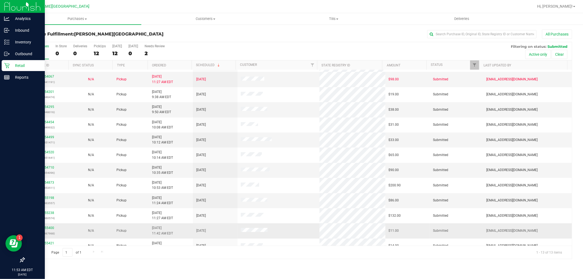
scroll to position [21, 0]
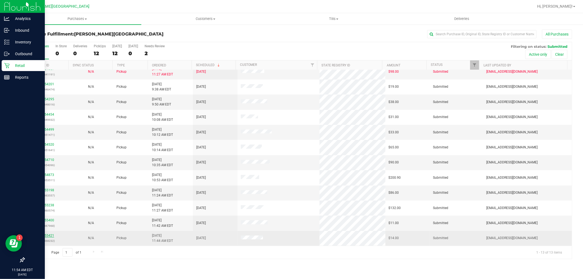
click at [45, 235] on link "11855421" at bounding box center [46, 236] width 15 height 4
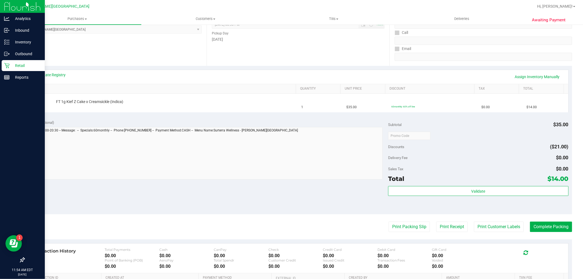
scroll to position [91, 0]
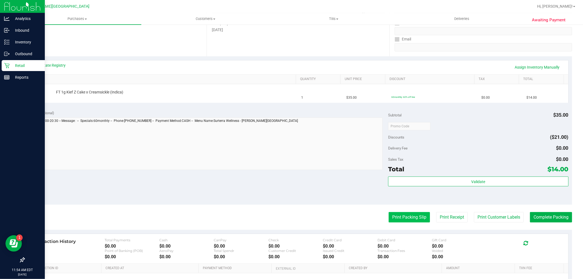
click at [389, 213] on button "Print Packing Slip" at bounding box center [409, 217] width 41 height 10
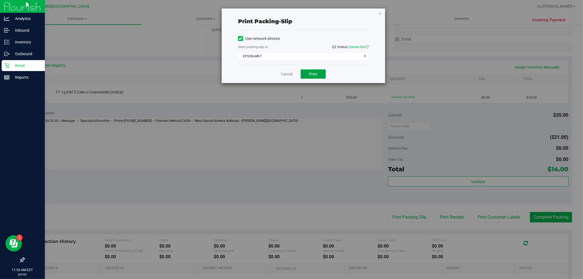
click at [302, 78] on button "Print" at bounding box center [313, 73] width 25 height 9
click at [282, 72] on link "Cancel" at bounding box center [286, 74] width 11 height 6
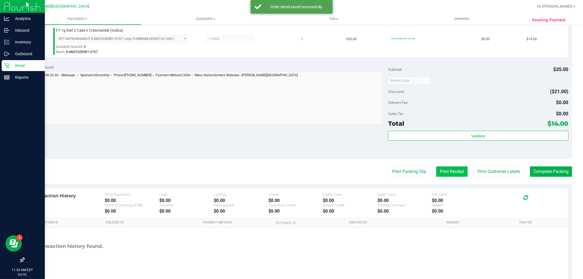
scroll to position [152, 0]
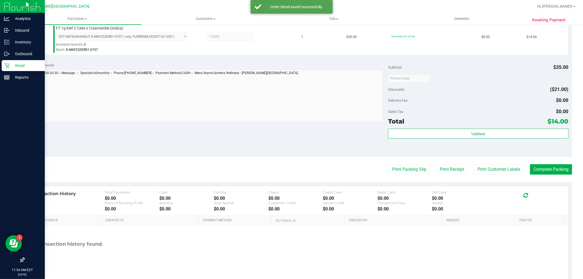
click at [456, 125] on div "Total $14.00" at bounding box center [478, 121] width 180 height 10
click at [455, 132] on button "Validate" at bounding box center [478, 134] width 180 height 10
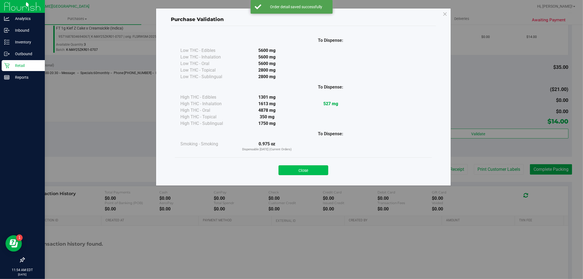
click at [307, 171] on button "Close" at bounding box center [304, 170] width 50 height 10
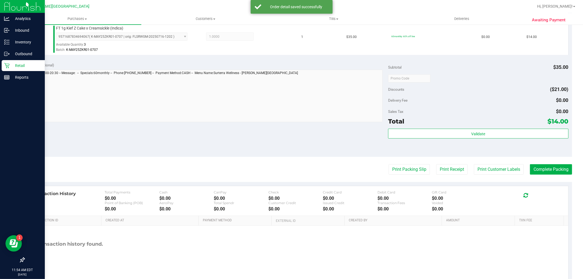
click at [542, 160] on purchase-details "Back Edit Purchase Cancel Purchase View Profile # 11855421 BioTrack ID: - Submi…" at bounding box center [298, 81] width 548 height 406
click at [546, 168] on button "Complete Packing" at bounding box center [551, 169] width 42 height 10
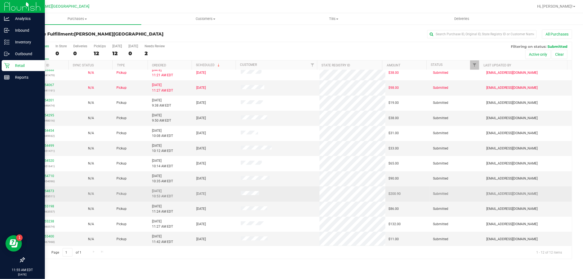
scroll to position [6, 0]
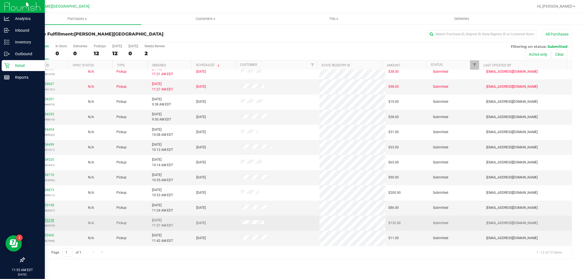
click at [49, 222] on link "11855238" at bounding box center [46, 220] width 15 height 4
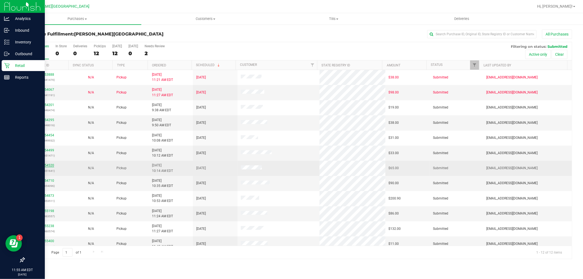
click at [47, 164] on link "11854520" at bounding box center [46, 165] width 15 height 4
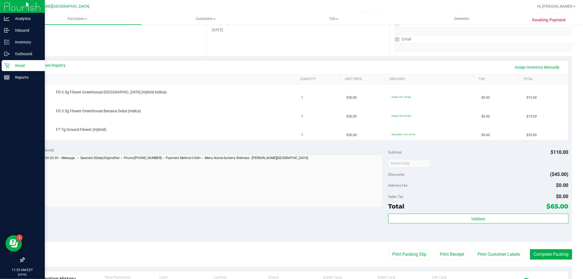
scroll to position [121, 0]
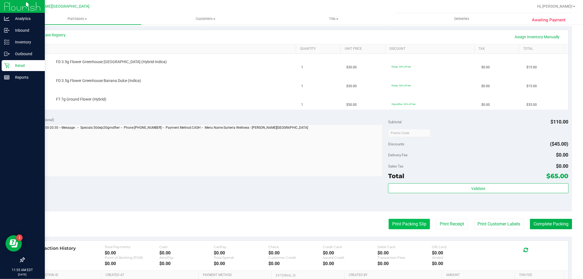
click at [394, 224] on button "Print Packing Slip" at bounding box center [409, 224] width 41 height 10
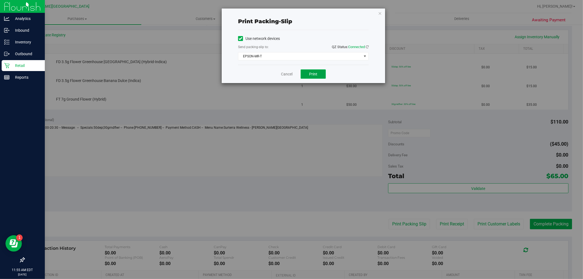
click at [318, 72] on button "Print" at bounding box center [313, 73] width 25 height 9
click at [293, 74] on div "Cancel Print" at bounding box center [303, 74] width 131 height 18
click at [290, 74] on link "Cancel" at bounding box center [286, 74] width 11 height 6
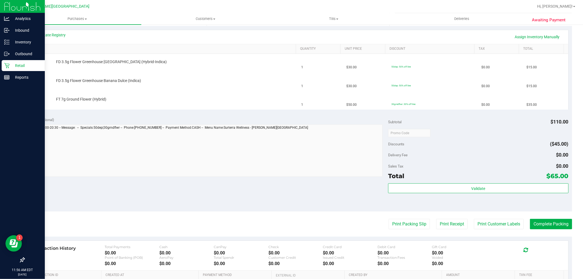
drag, startPoint x: 195, startPoint y: 55, endPoint x: 195, endPoint y: 51, distance: 3.3
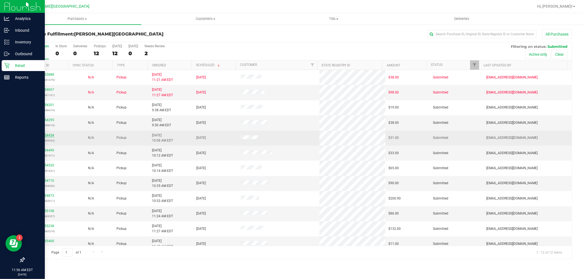
click at [42, 134] on link "11854454" at bounding box center [46, 135] width 15 height 4
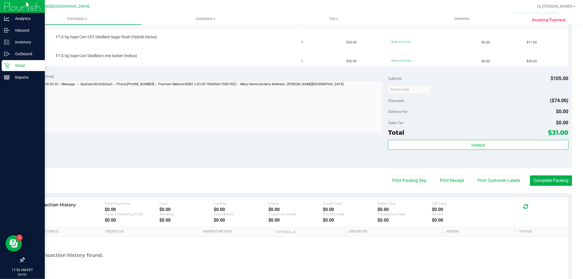
scroll to position [152, 0]
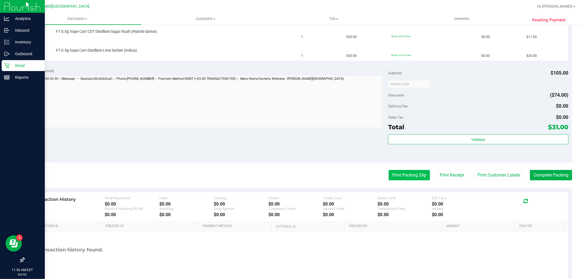
click at [403, 177] on button "Print Packing Slip" at bounding box center [409, 175] width 41 height 10
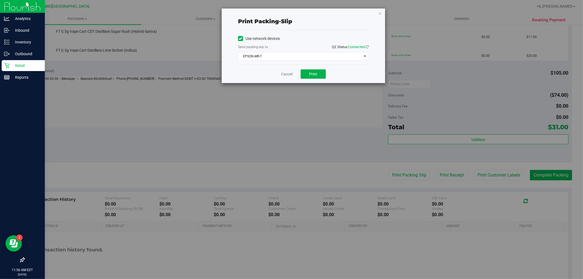
click at [314, 68] on div "Cancel Print" at bounding box center [303, 74] width 131 height 18
click at [314, 75] on span "Print" at bounding box center [313, 74] width 8 height 4
click at [288, 77] on link "Cancel" at bounding box center [286, 74] width 11 height 6
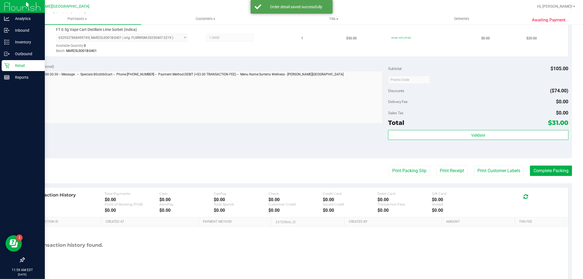
scroll to position [200, 0]
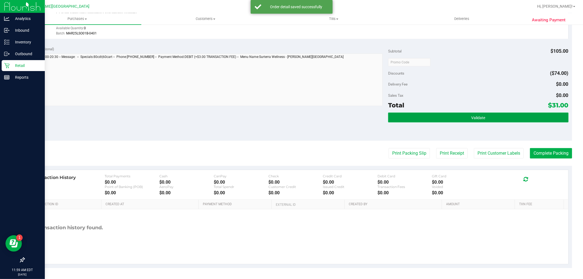
click at [434, 120] on button "Validate" at bounding box center [478, 118] width 180 height 10
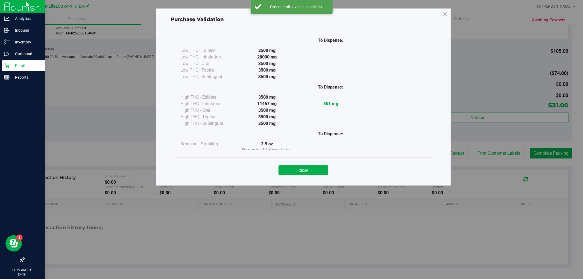
click at [301, 171] on button "Close" at bounding box center [304, 170] width 50 height 10
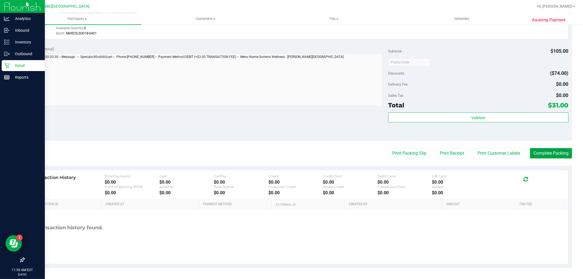
click at [553, 153] on button "Complete Packing" at bounding box center [551, 153] width 42 height 10
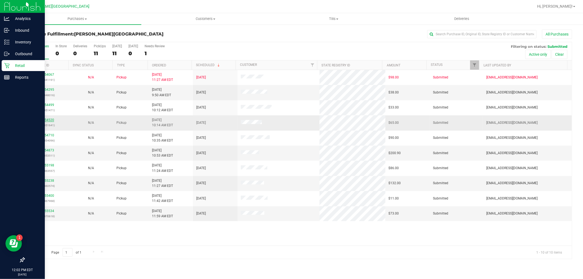
click at [47, 120] on link "11854520" at bounding box center [46, 120] width 15 height 4
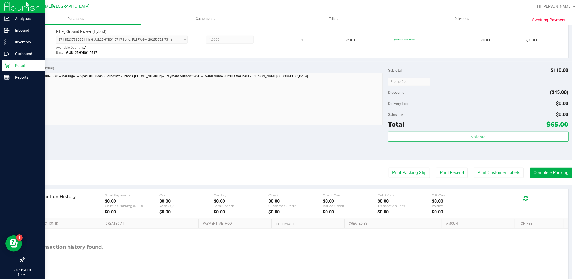
scroll to position [212, 0]
click at [435, 122] on div "Total $65.00" at bounding box center [478, 124] width 180 height 10
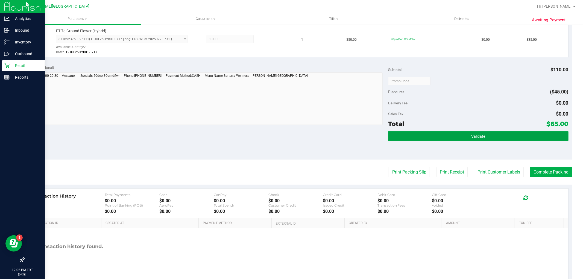
click at [430, 135] on button "Validate" at bounding box center [478, 136] width 180 height 10
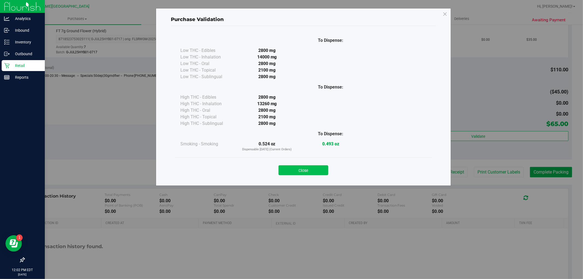
click at [303, 170] on button "Close" at bounding box center [304, 170] width 50 height 10
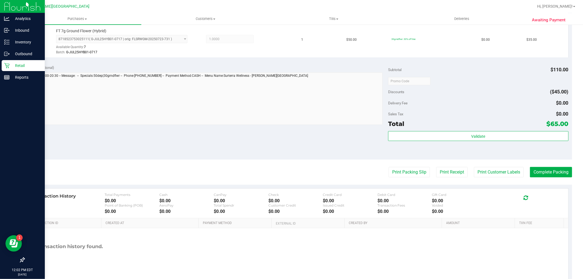
click at [557, 163] on purchase-details "Back Edit Purchase Cancel Purchase View Profile # 11854520 BioTrack ID: - Submi…" at bounding box center [298, 52] width 548 height 470
click at [556, 185] on div "Transaction History Total Payments $0.00 Cash $0.00 CanPay $0.00 Check $0.00 Cr…" at bounding box center [298, 236] width 548 height 102
click at [551, 167] on button "Complete Packing" at bounding box center [551, 172] width 42 height 10
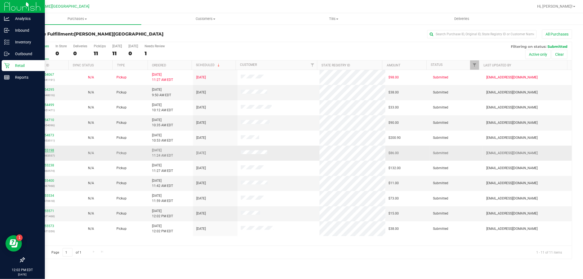
click at [49, 149] on link "11855198" at bounding box center [46, 150] width 15 height 4
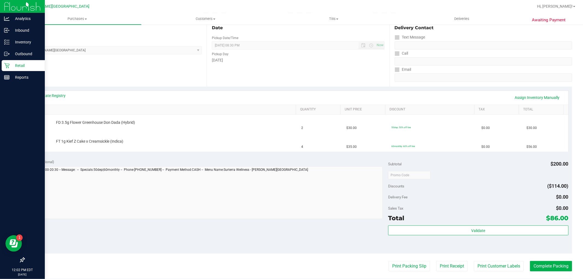
scroll to position [91, 0]
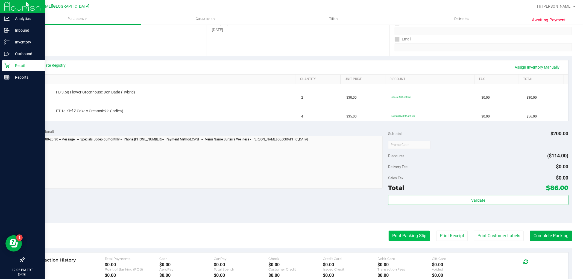
click at [411, 234] on button "Print Packing Slip" at bounding box center [409, 236] width 41 height 10
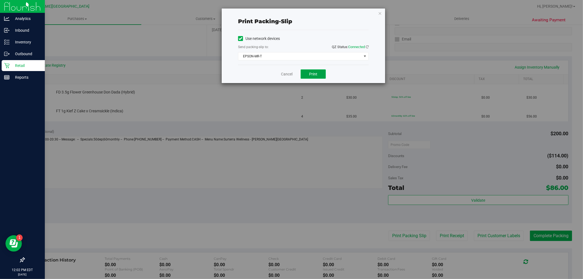
click at [317, 76] on span "Print" at bounding box center [313, 74] width 8 height 4
click at [296, 72] on div "Cancel Print" at bounding box center [303, 74] width 131 height 18
click at [292, 75] on link "Cancel" at bounding box center [286, 74] width 11 height 6
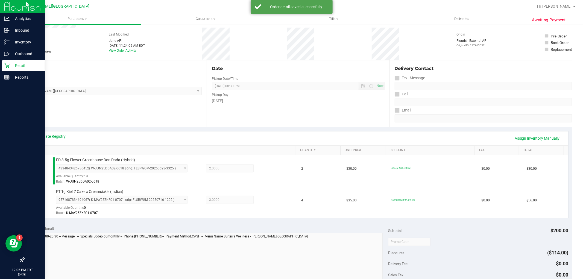
scroll to position [0, 0]
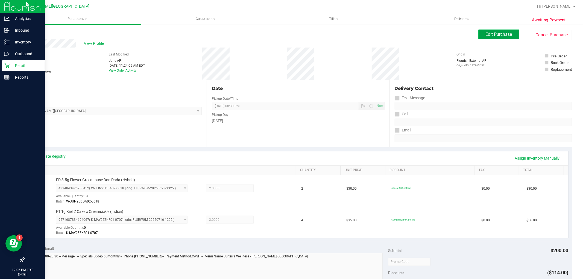
click at [494, 36] on span "Edit Purchase" at bounding box center [499, 34] width 27 height 5
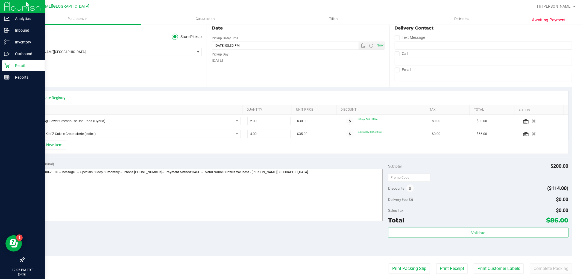
scroll to position [61, 0]
click at [317, 188] on textarea at bounding box center [205, 195] width 355 height 52
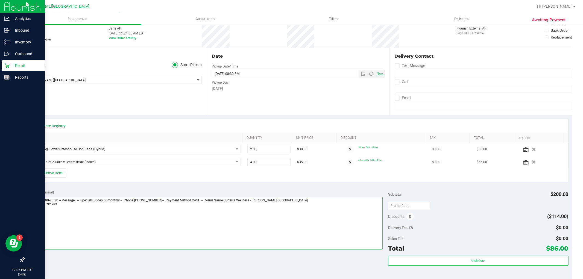
scroll to position [0, 0]
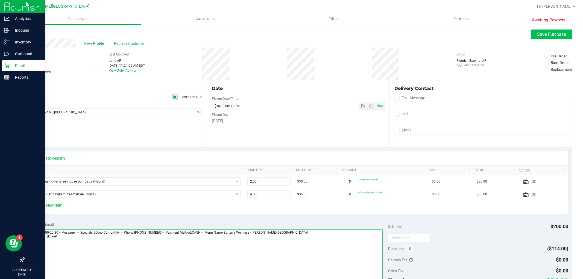
type textarea "Wednesday 08/27/2025 09:00-20:30 -- Message: -- Specials:50dep|60monthly -- Pho…"
click at [538, 31] on button "Save Purchase" at bounding box center [551, 35] width 41 height 10
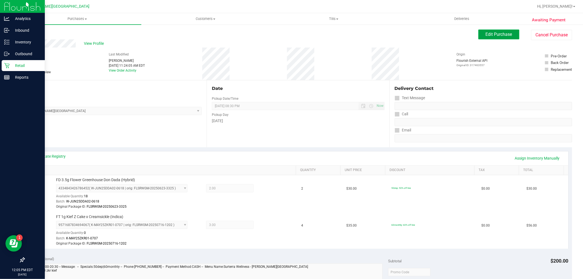
click at [478, 33] on button "Edit Purchase" at bounding box center [498, 35] width 41 height 10
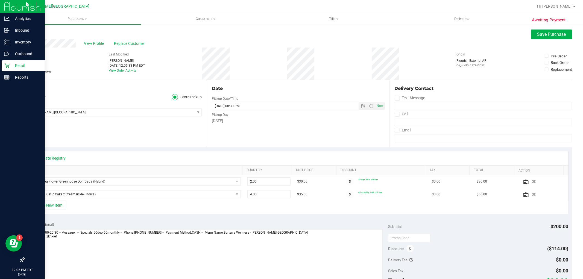
click at [28, 70] on span at bounding box center [26, 72] width 5 height 5
click at [0, 0] on input "Needs review" at bounding box center [0, 0] width 0 height 0
click at [552, 37] on button "Save Purchase" at bounding box center [551, 35] width 41 height 10
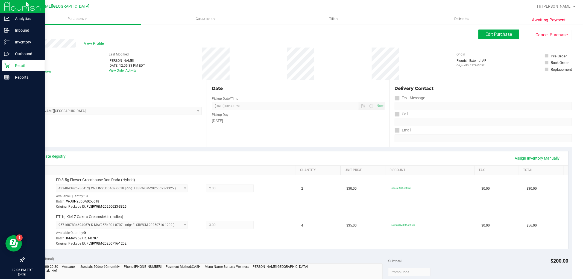
drag, startPoint x: 182, startPoint y: 118, endPoint x: 186, endPoint y: 118, distance: 4.4
click at [77, 16] on span "Purchases" at bounding box center [77, 18] width 128 height 5
click at [53, 40] on li "Fulfillment" at bounding box center [77, 39] width 128 height 7
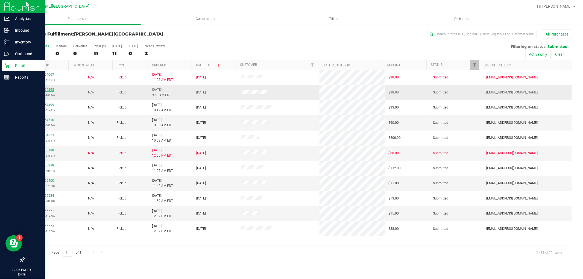
click at [48, 89] on link "11854295" at bounding box center [46, 90] width 15 height 4
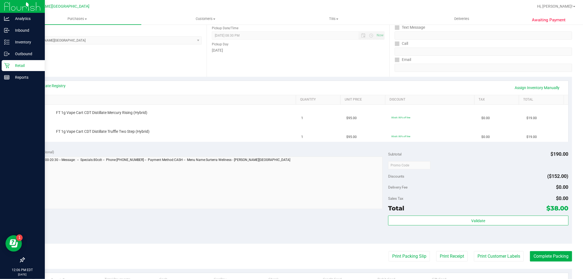
scroll to position [91, 0]
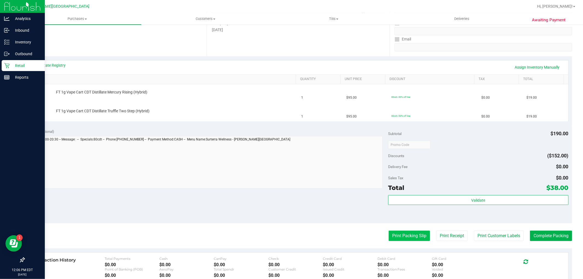
click at [405, 239] on button "Print Packing Slip" at bounding box center [409, 236] width 41 height 10
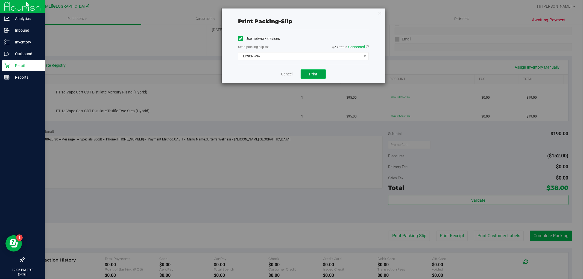
click at [322, 75] on button "Print" at bounding box center [313, 73] width 25 height 9
click at [288, 74] on link "Cancel" at bounding box center [286, 74] width 11 height 6
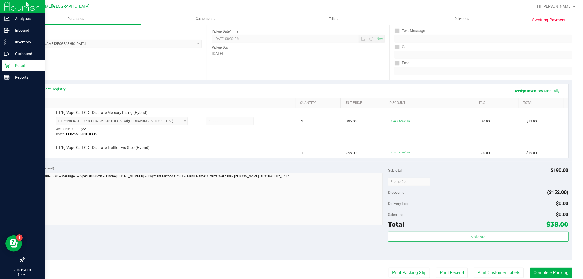
scroll to position [0, 0]
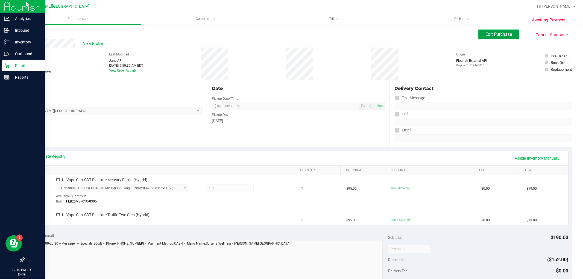
click at [497, 33] on span "Edit Purchase" at bounding box center [499, 34] width 27 height 5
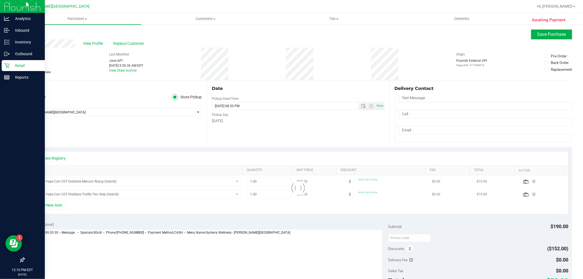
scroll to position [30, 0]
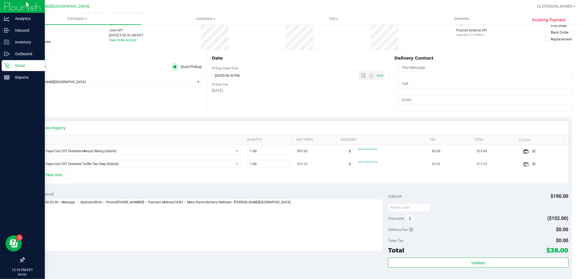
click at [532, 166] on icon "button" at bounding box center [534, 164] width 4 height 4
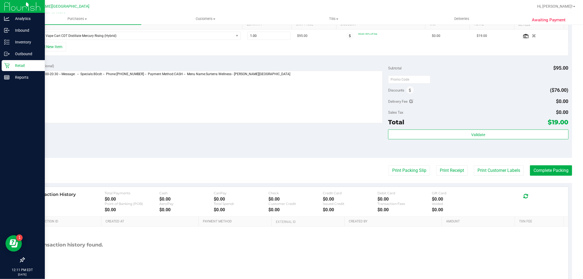
scroll to position [152, 0]
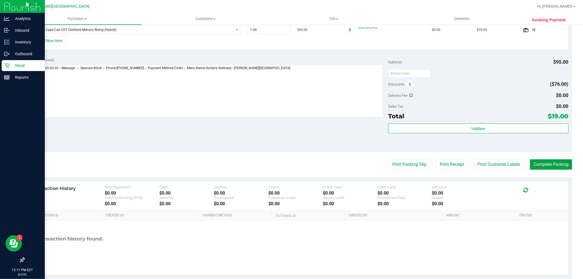
click at [543, 165] on button "Complete Packing" at bounding box center [551, 164] width 42 height 10
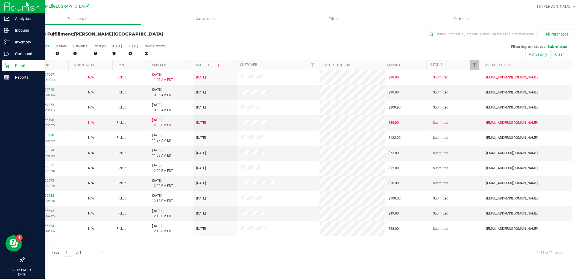
click at [81, 17] on span "Purchases" at bounding box center [77, 18] width 128 height 5
click at [44, 42] on span "Fulfillment" at bounding box center [30, 39] width 34 height 5
click at [42, 150] on link "11855534" at bounding box center [46, 150] width 15 height 4
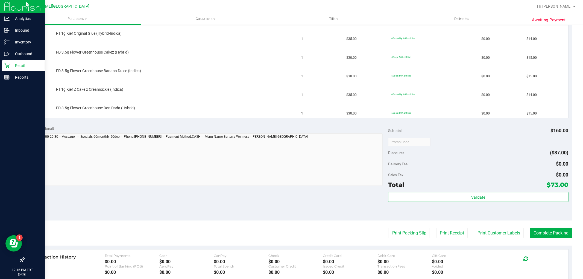
scroll to position [152, 0]
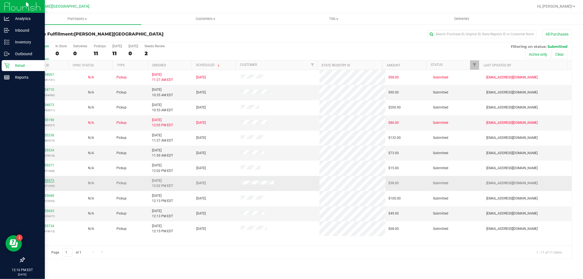
click at [46, 179] on link "11855573" at bounding box center [46, 181] width 15 height 4
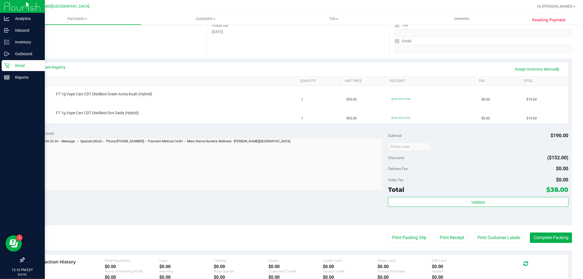
scroll to position [91, 0]
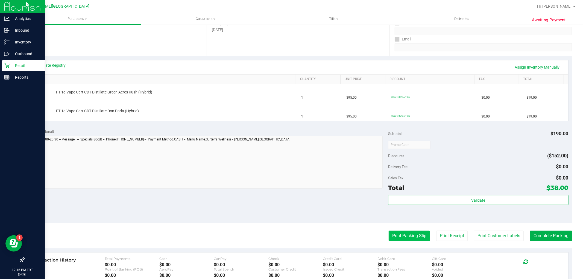
click at [399, 237] on button "Print Packing Slip" at bounding box center [409, 236] width 41 height 10
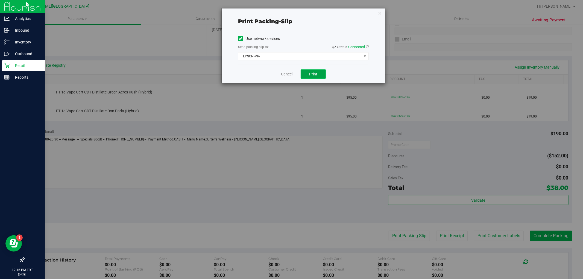
click at [317, 72] on button "Print" at bounding box center [313, 73] width 25 height 9
click at [284, 75] on link "Cancel" at bounding box center [286, 74] width 11 height 6
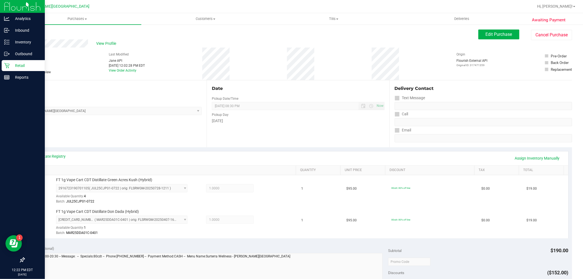
scroll to position [121, 0]
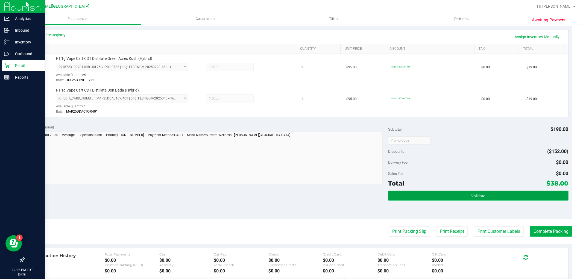
click at [405, 200] on button "Validate" at bounding box center [478, 196] width 180 height 10
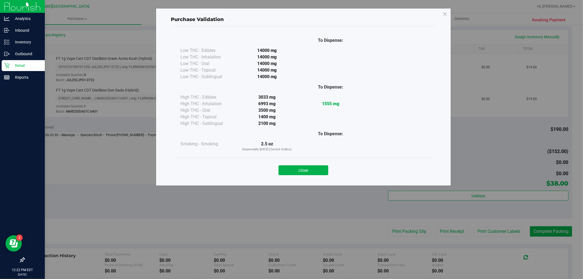
click at [319, 173] on button "Close" at bounding box center [304, 170] width 50 height 10
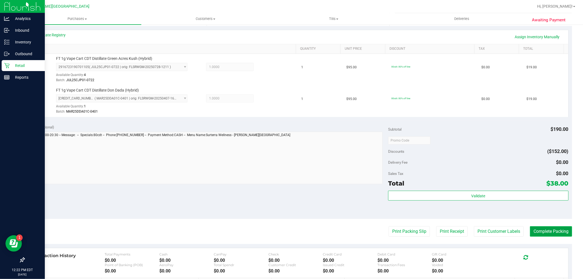
click at [535, 231] on button "Complete Packing" at bounding box center [551, 231] width 42 height 10
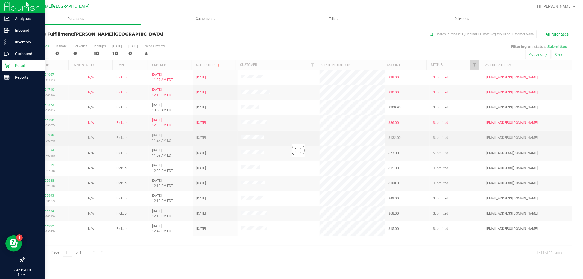
click at [47, 134] on div at bounding box center [297, 150] width 547 height 217
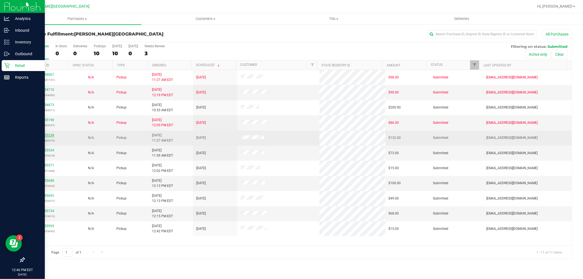
click at [44, 137] on link "11855238" at bounding box center [46, 135] width 15 height 4
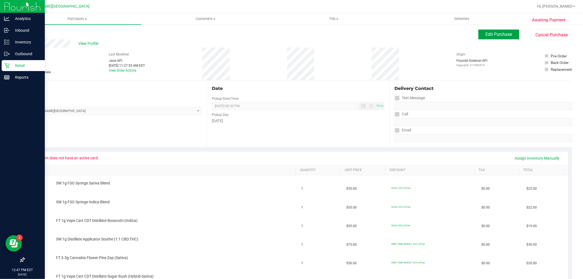
click at [486, 34] on span "Edit Purchase" at bounding box center [499, 34] width 27 height 5
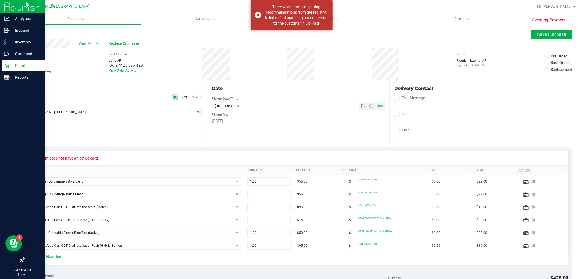
click at [126, 44] on span "Replace Customer" at bounding box center [125, 44] width 33 height 6
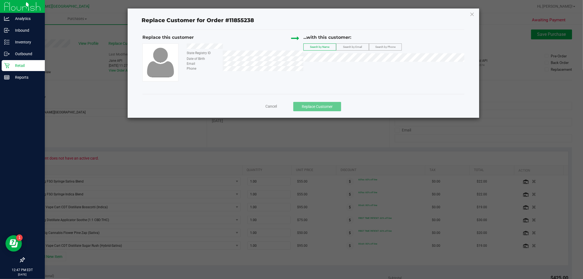
drag, startPoint x: 229, startPoint y: 46, endPoint x: 186, endPoint y: 48, distance: 43.0
click at [186, 48] on div at bounding box center [243, 46] width 121 height 7
click at [324, 69] on span "CURTIS BOZEMAN" at bounding box center [321, 67] width 29 height 4
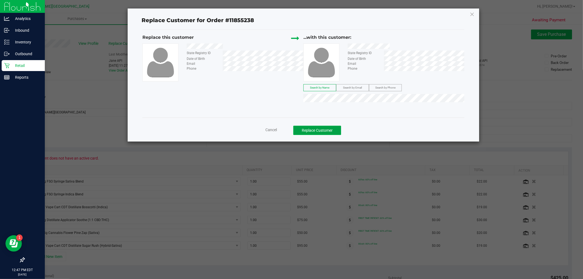
click at [324, 130] on button "Replace Customer" at bounding box center [317, 130] width 48 height 9
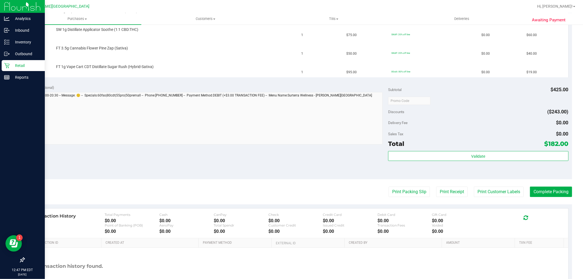
scroll to position [212, 0]
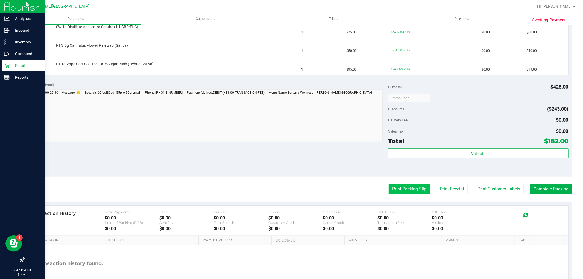
click at [397, 187] on button "Print Packing Slip" at bounding box center [409, 189] width 41 height 10
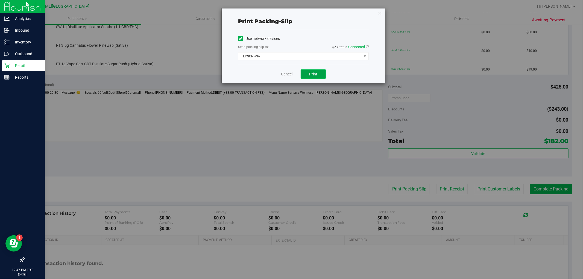
click at [313, 78] on button "Print" at bounding box center [313, 73] width 25 height 9
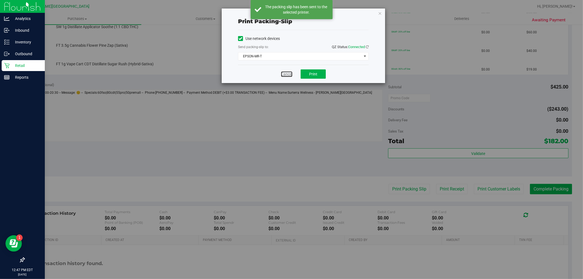
click at [284, 77] on link "Cancel" at bounding box center [286, 74] width 11 height 6
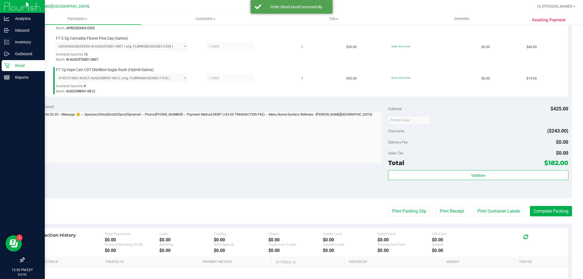
scroll to position [327, 0]
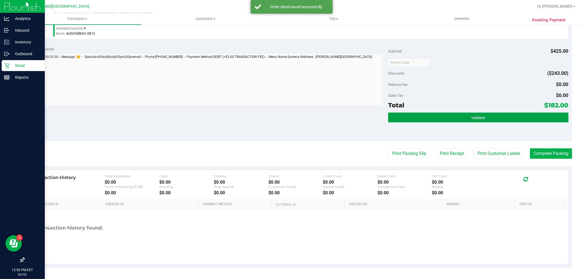
click at [414, 113] on button "Validate" at bounding box center [478, 118] width 180 height 10
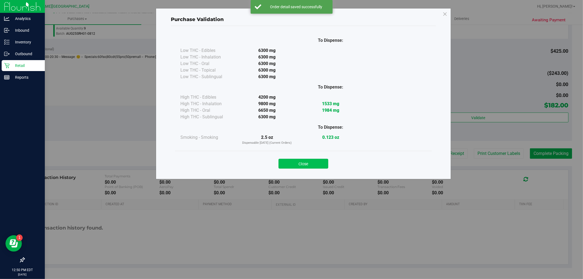
click at [322, 159] on button "Close" at bounding box center [304, 164] width 50 height 10
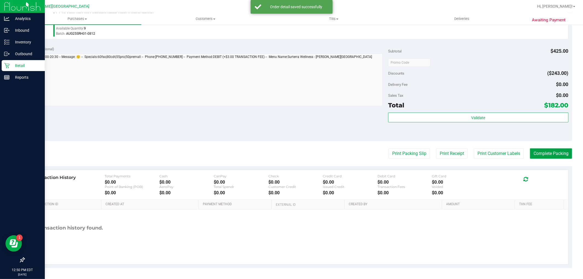
click at [530, 155] on button "Complete Packing" at bounding box center [551, 153] width 42 height 10
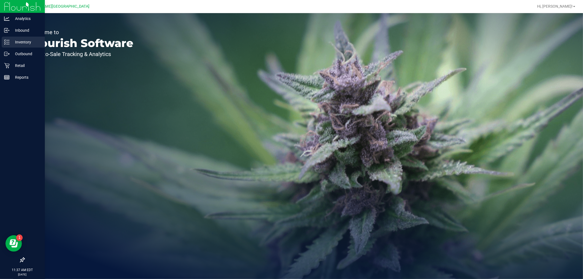
click at [7, 39] on icon at bounding box center [6, 41] width 5 height 5
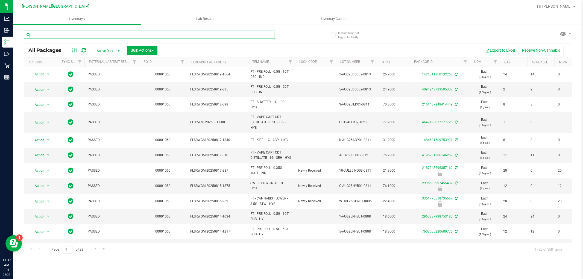
click at [85, 36] on input "text" at bounding box center [149, 35] width 251 height 8
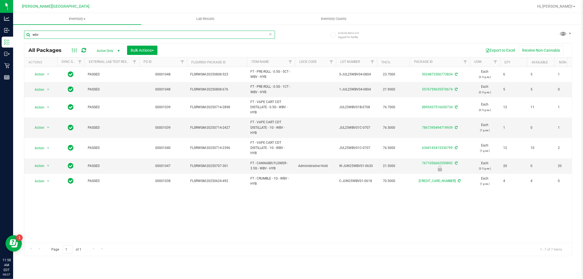
drag, startPoint x: 38, startPoint y: 33, endPoint x: 22, endPoint y: 38, distance: 16.7
click at [22, 38] on div "Include items not tagged for facility wbv All Packages Active Only Active Only …" at bounding box center [298, 107] width 570 height 167
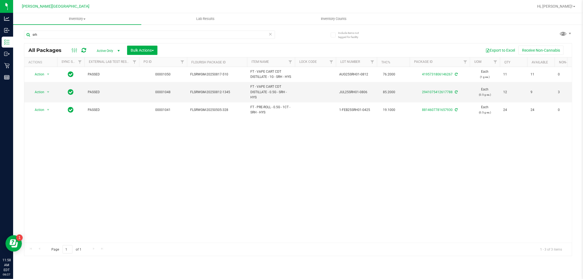
click at [264, 151] on div "Action Action Adjust qty Create package Edit attributes Global inventory Locate…" at bounding box center [297, 155] width 547 height 176
drag, startPoint x: 43, startPoint y: 37, endPoint x: 22, endPoint y: 41, distance: 20.9
click at [24, 41] on div "Include items not tagged for facility srh All Packages Active Only Active Only …" at bounding box center [298, 107] width 570 height 167
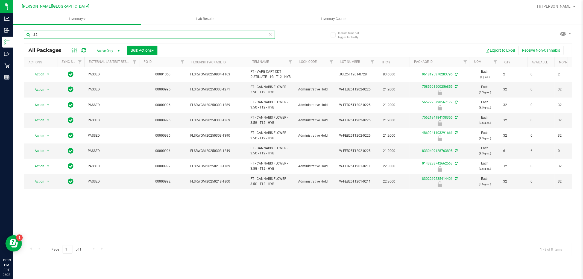
drag, startPoint x: 55, startPoint y: 35, endPoint x: 26, endPoint y: 37, distance: 29.3
click at [27, 37] on input "t12" at bounding box center [149, 35] width 251 height 8
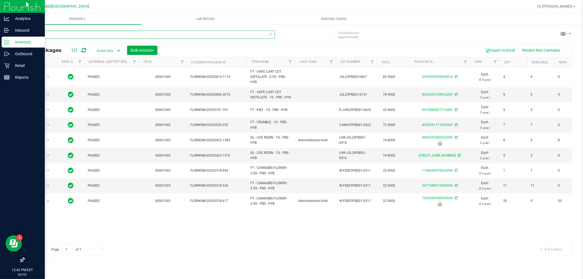
drag, startPoint x: 43, startPoint y: 33, endPoint x: 8, endPoint y: 37, distance: 35.5
click at [8, 37] on div "Analytics Inbound Inventory Outbound Retail Reports 12:42 PM EDT [DATE] 08/27 […" at bounding box center [291, 139] width 583 height 279
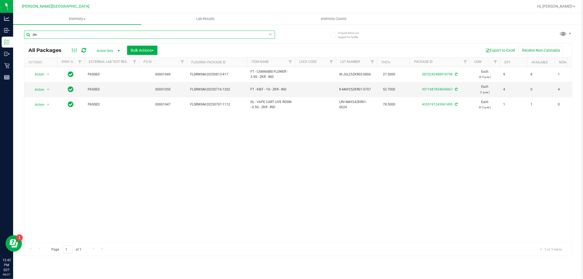
type input "zkr"
